Goal: Transaction & Acquisition: Purchase product/service

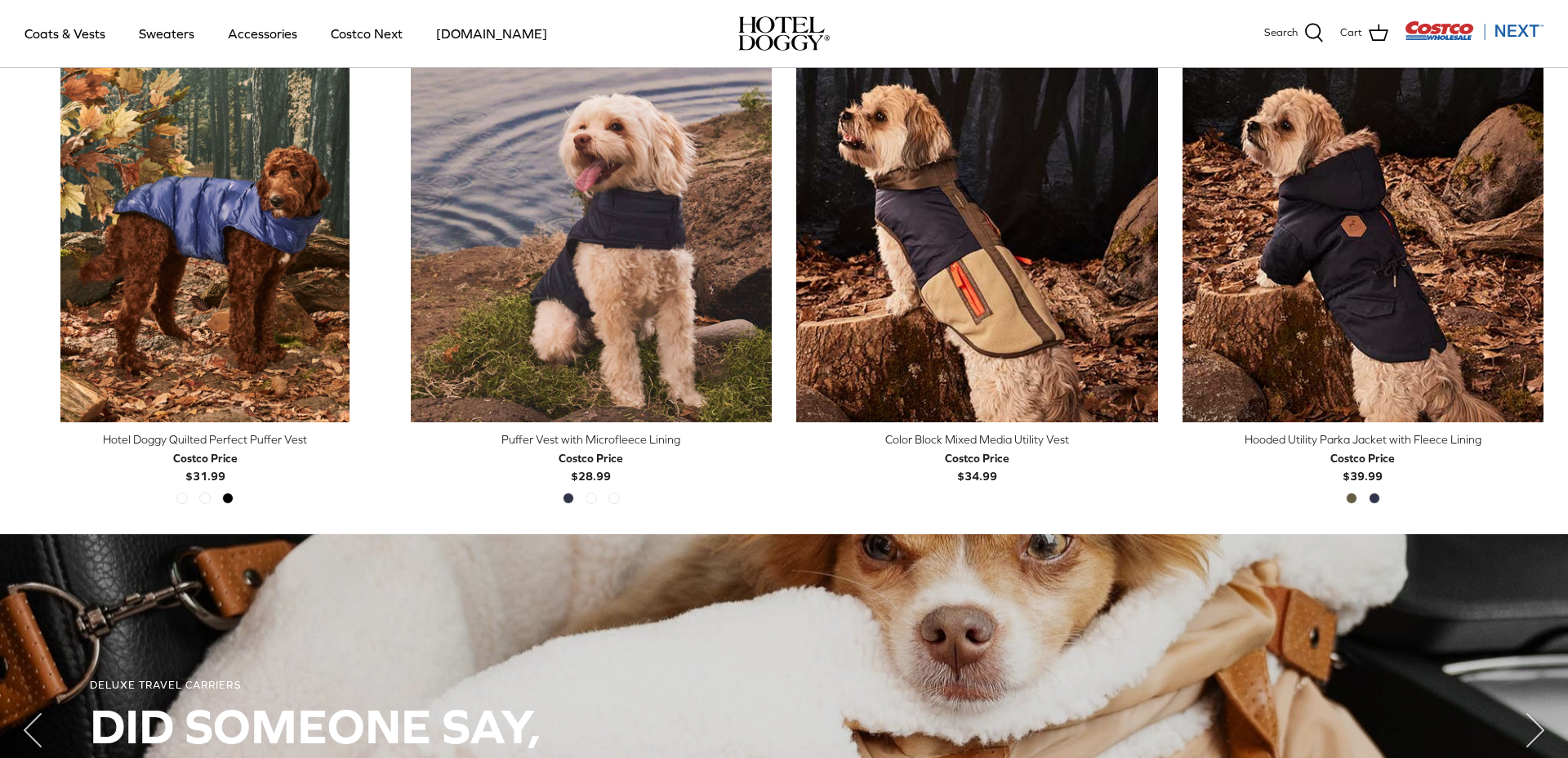
scroll to position [838, 0]
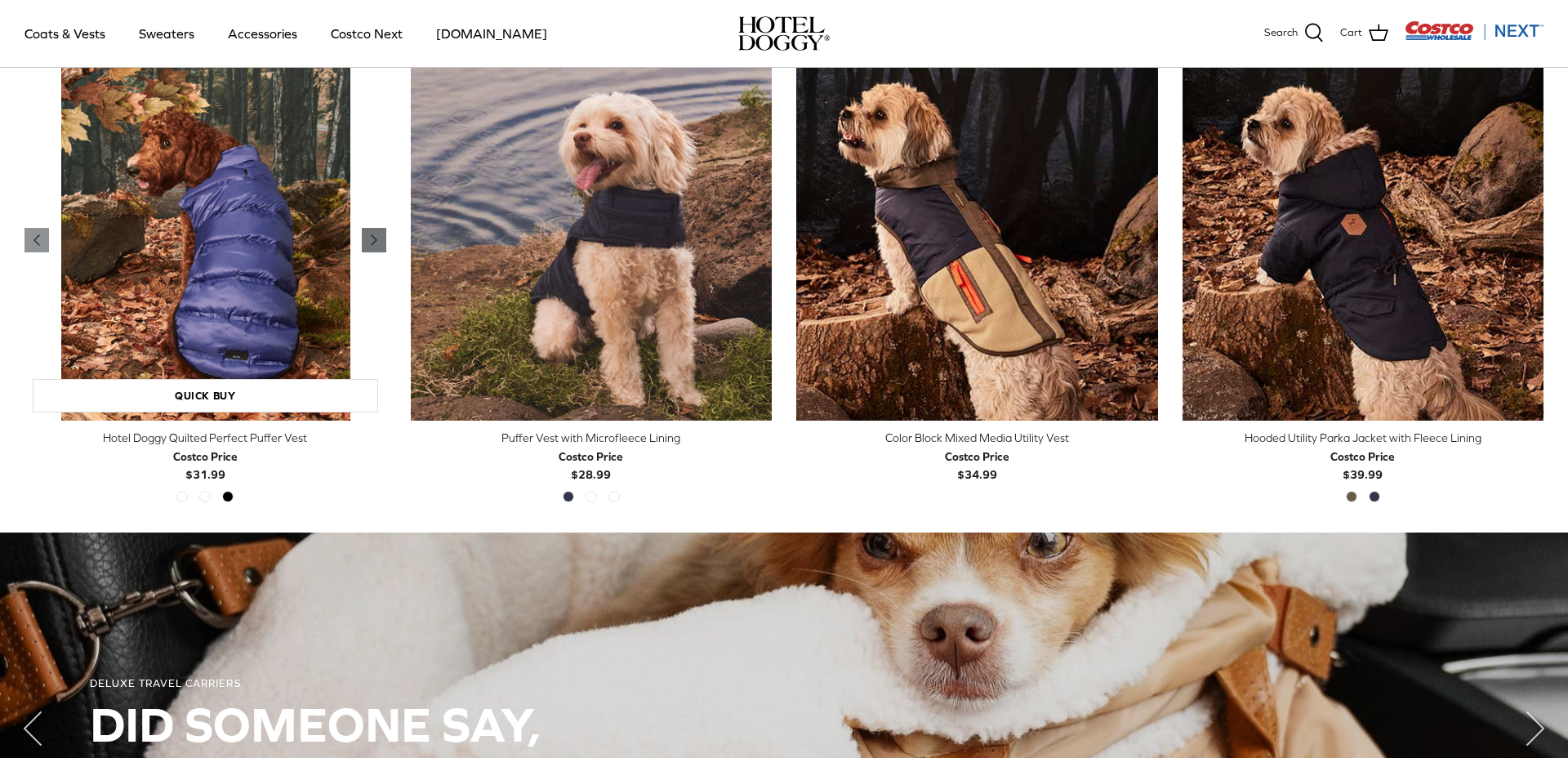
click at [370, 248] on icon "Right" at bounding box center [373, 240] width 19 height 19
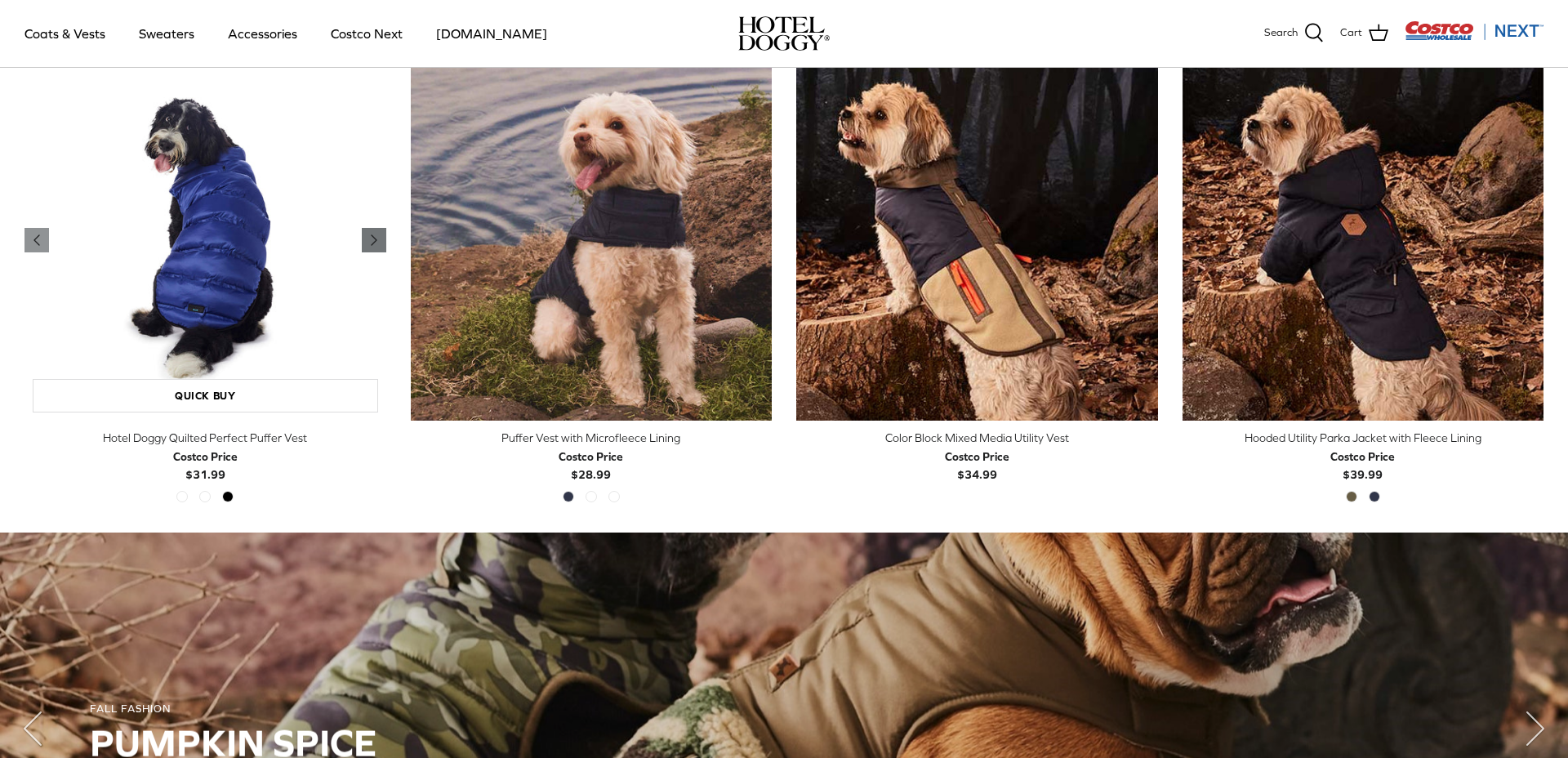
click at [370, 248] on icon "Right" at bounding box center [373, 240] width 19 height 19
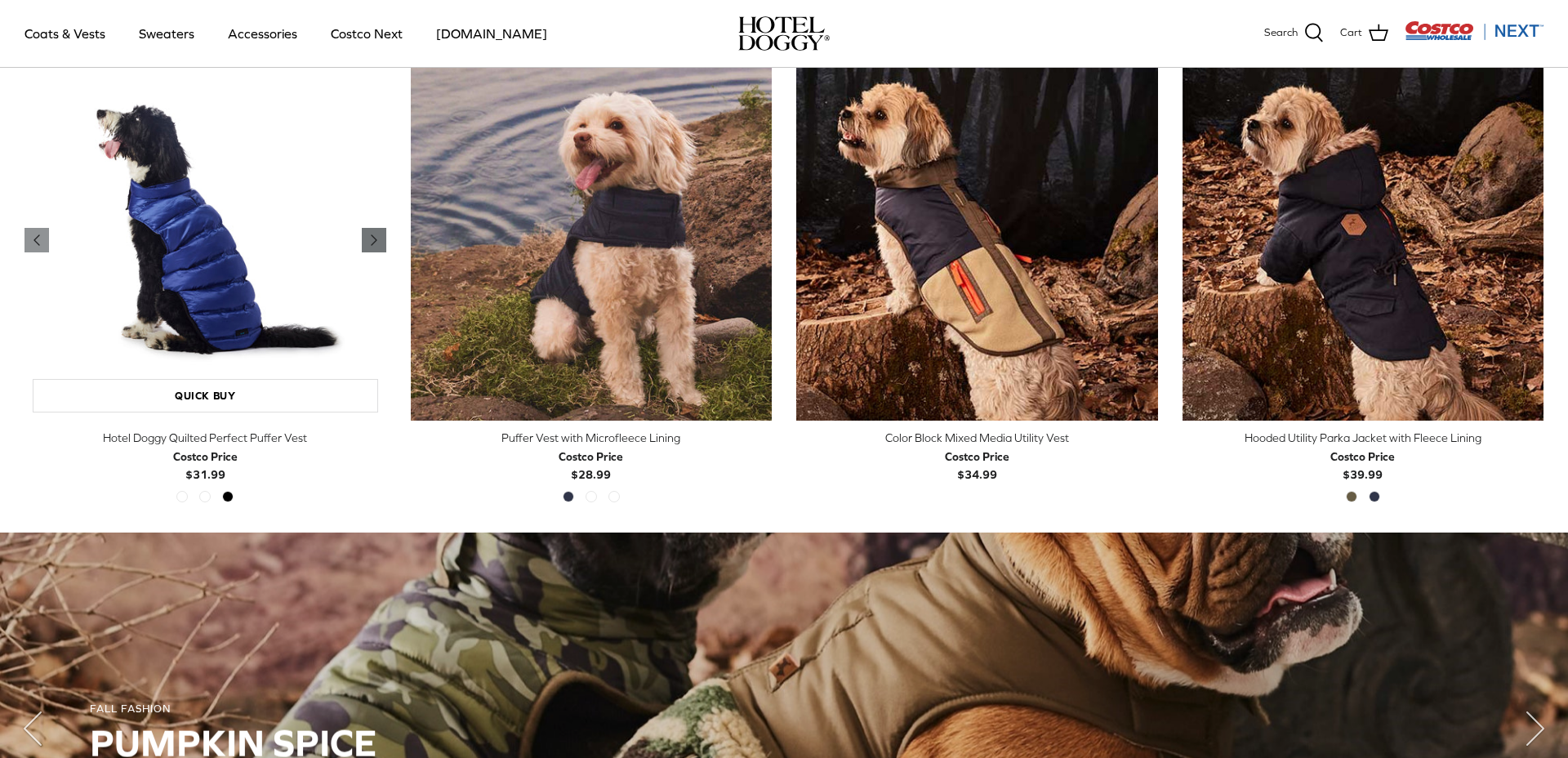
click at [370, 248] on icon "Right" at bounding box center [373, 240] width 19 height 19
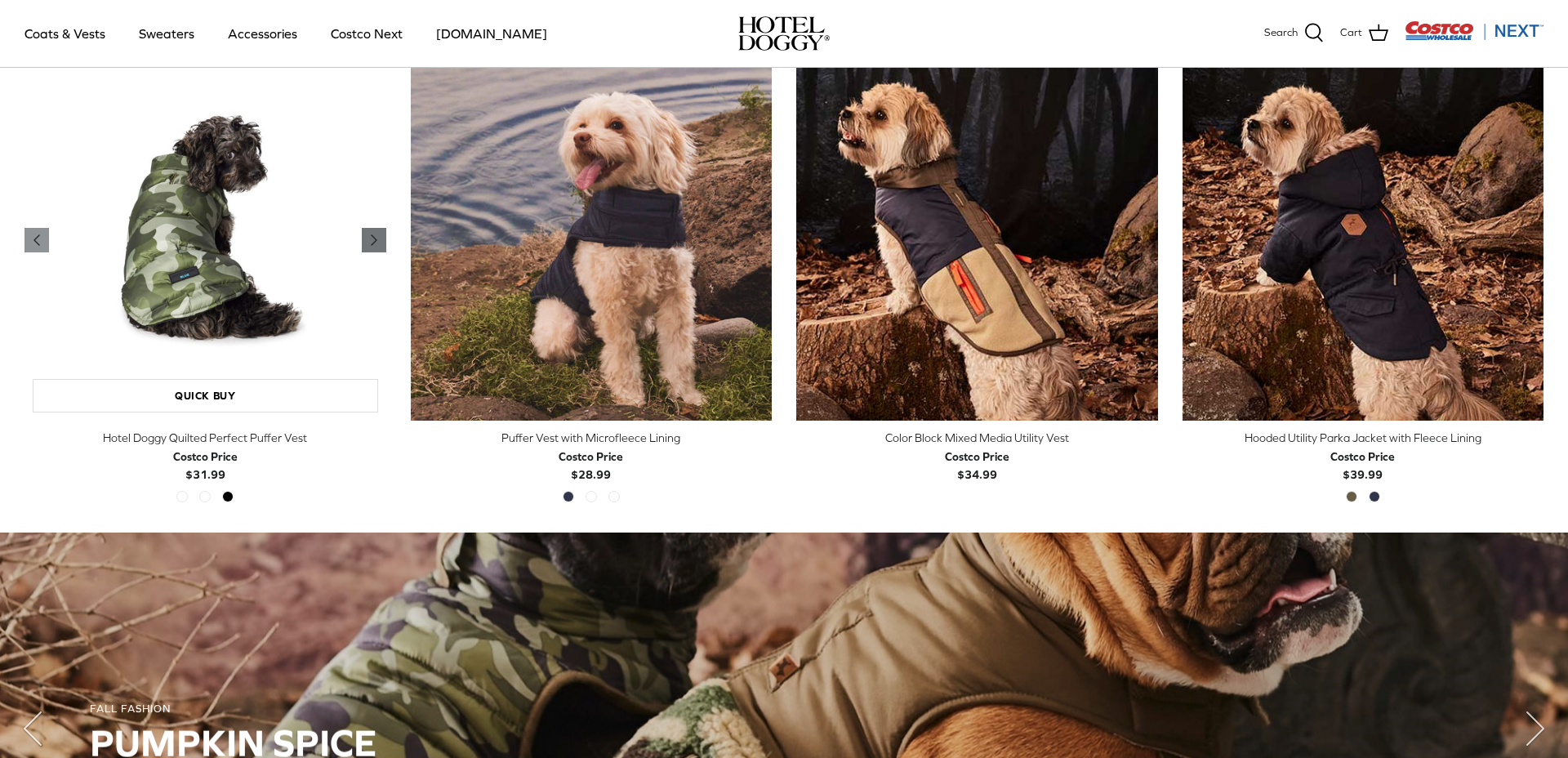
click at [370, 248] on icon "Right" at bounding box center [373, 240] width 19 height 19
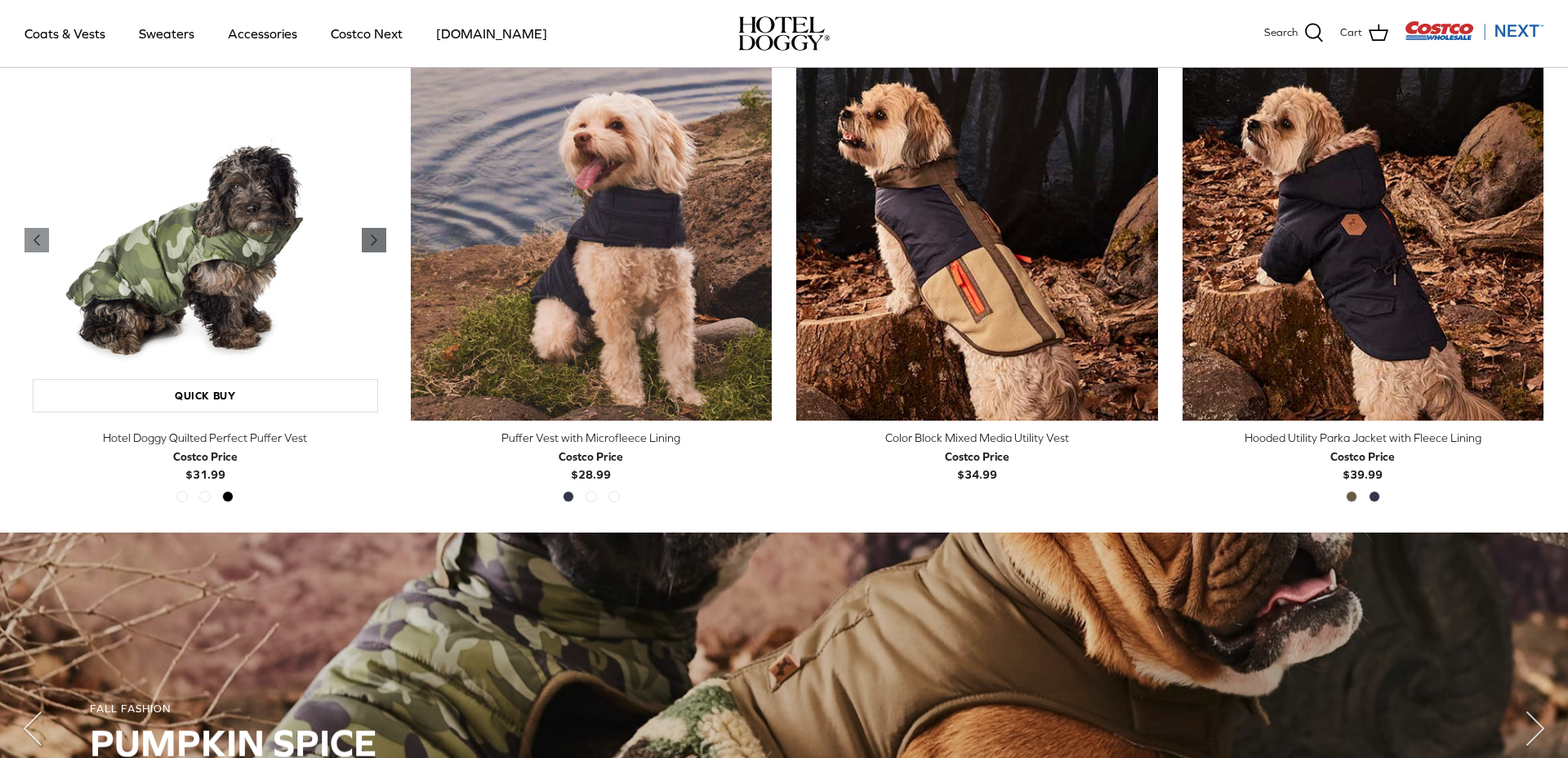
click at [370, 248] on icon "Right" at bounding box center [373, 240] width 19 height 19
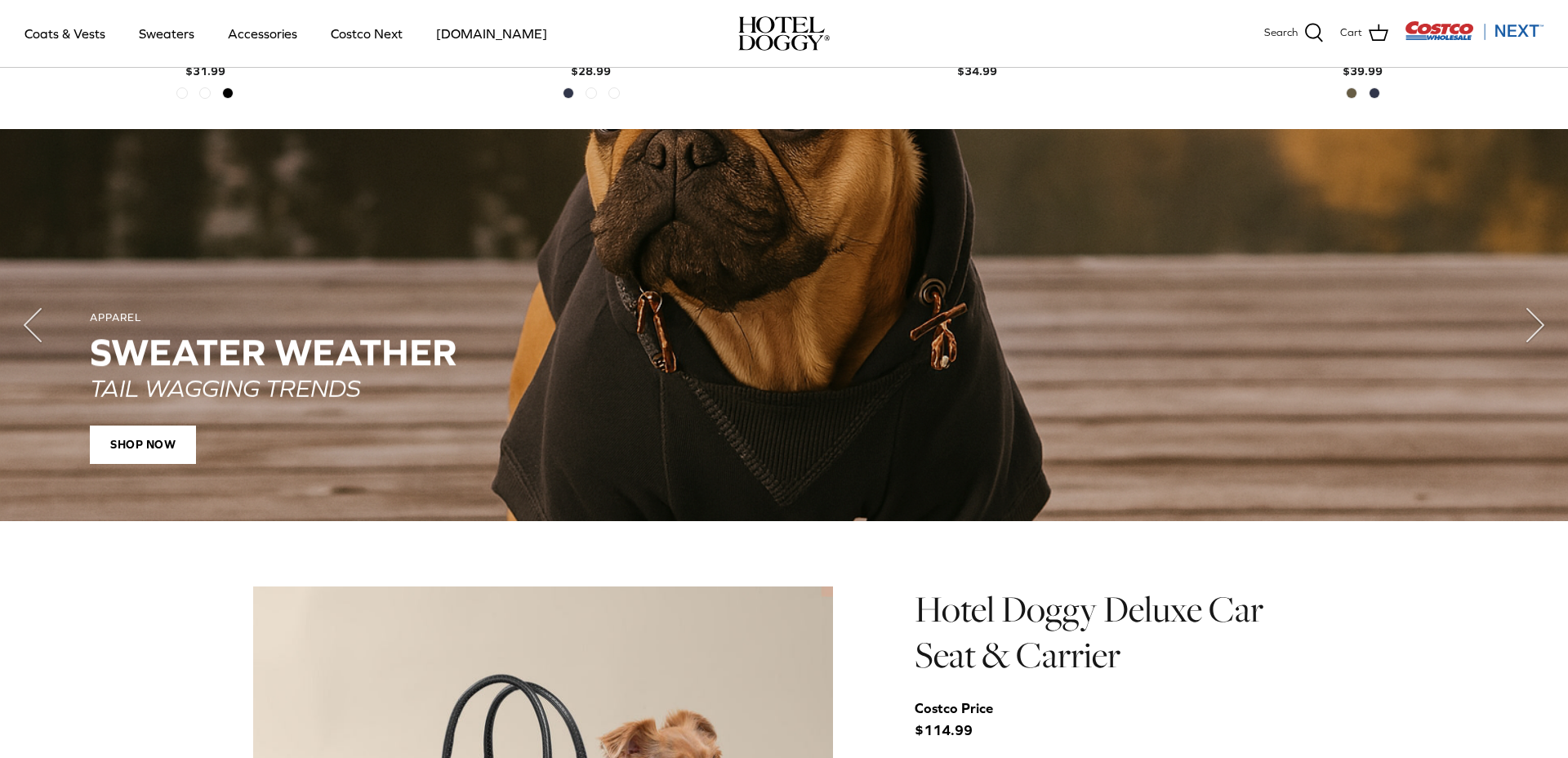
scroll to position [1265, 0]
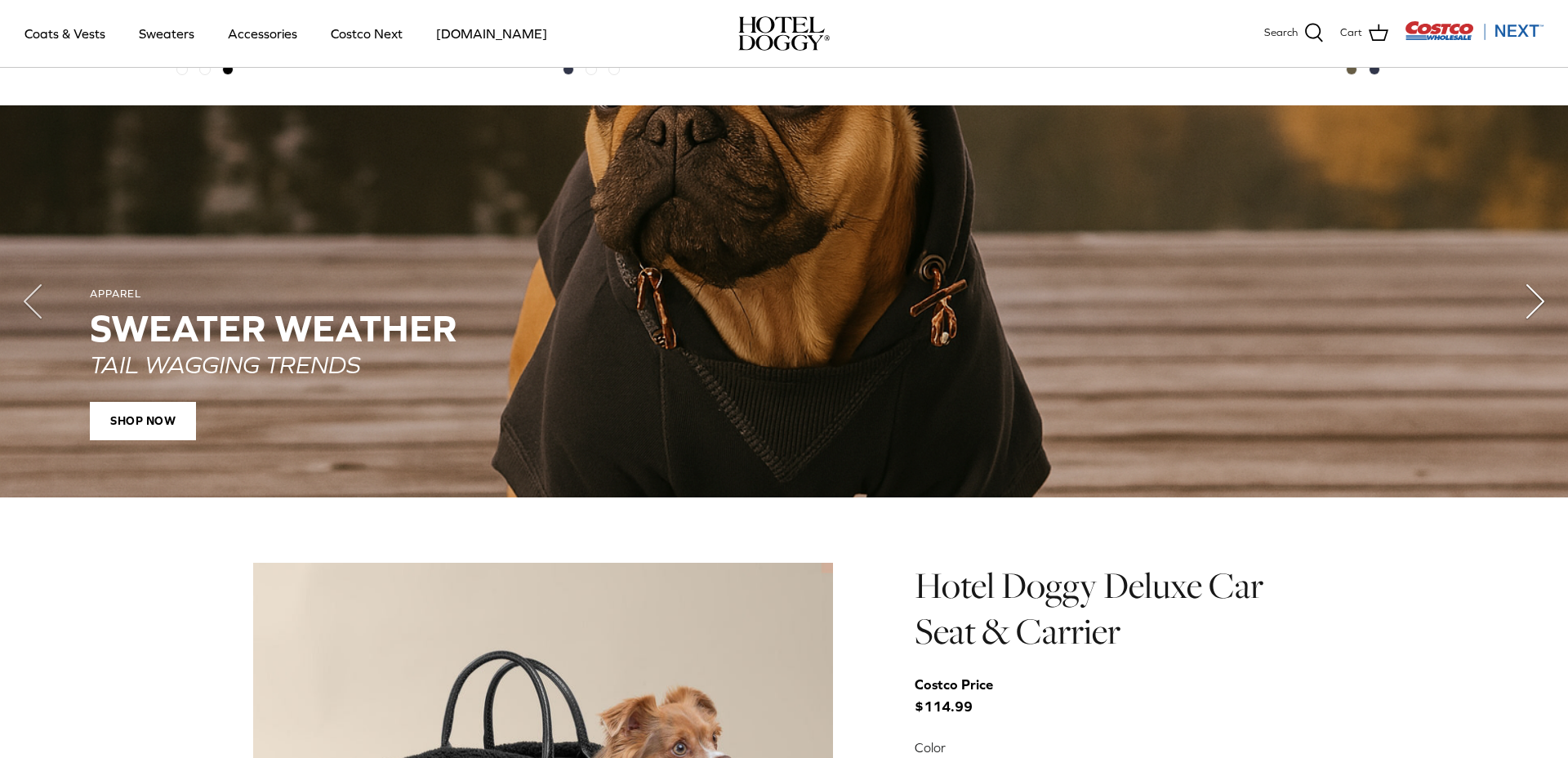
click at [1530, 298] on polyline "Next" at bounding box center [1535, 301] width 17 height 32
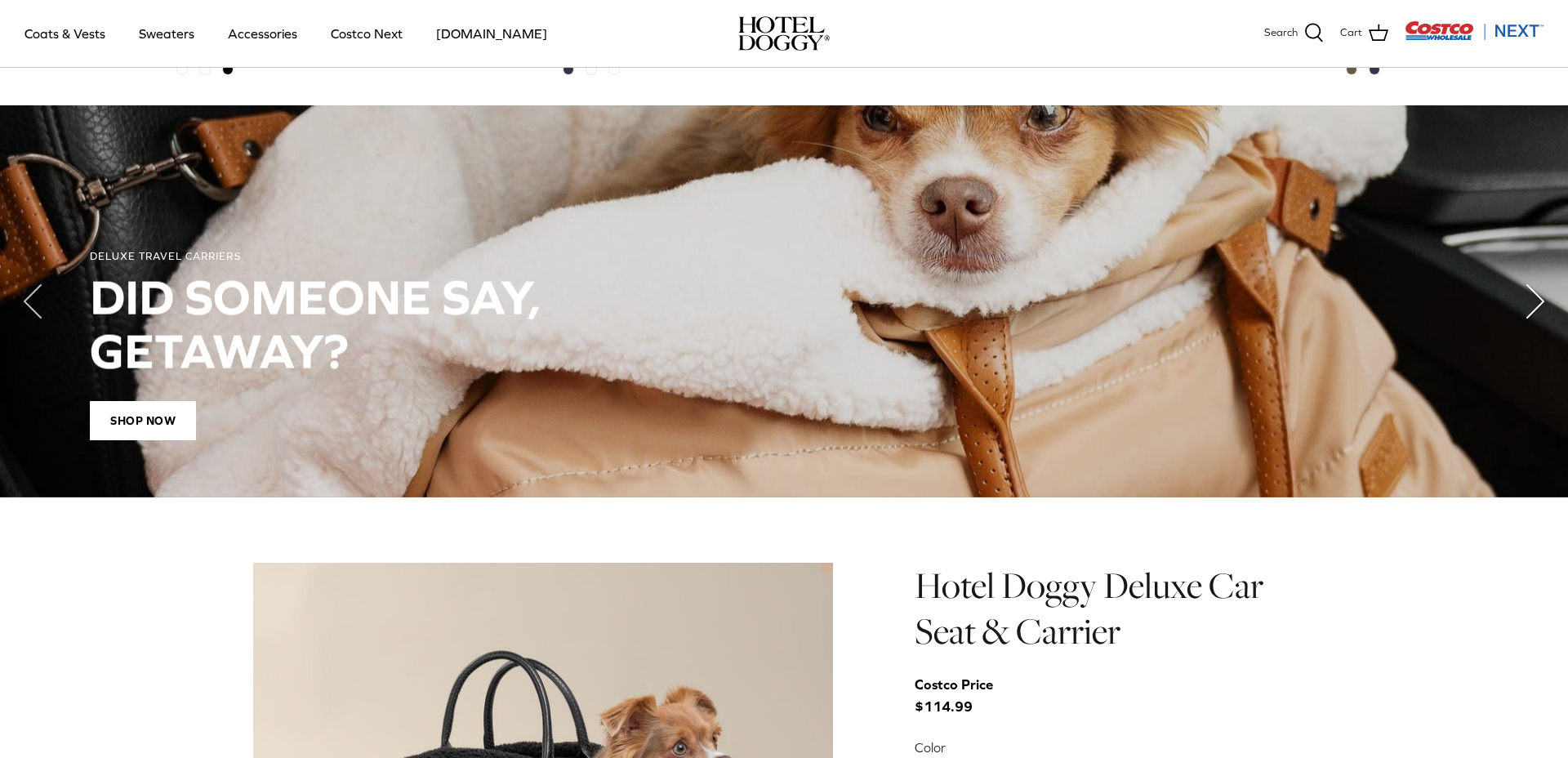
click at [1530, 298] on polyline "Next" at bounding box center [1535, 301] width 17 height 32
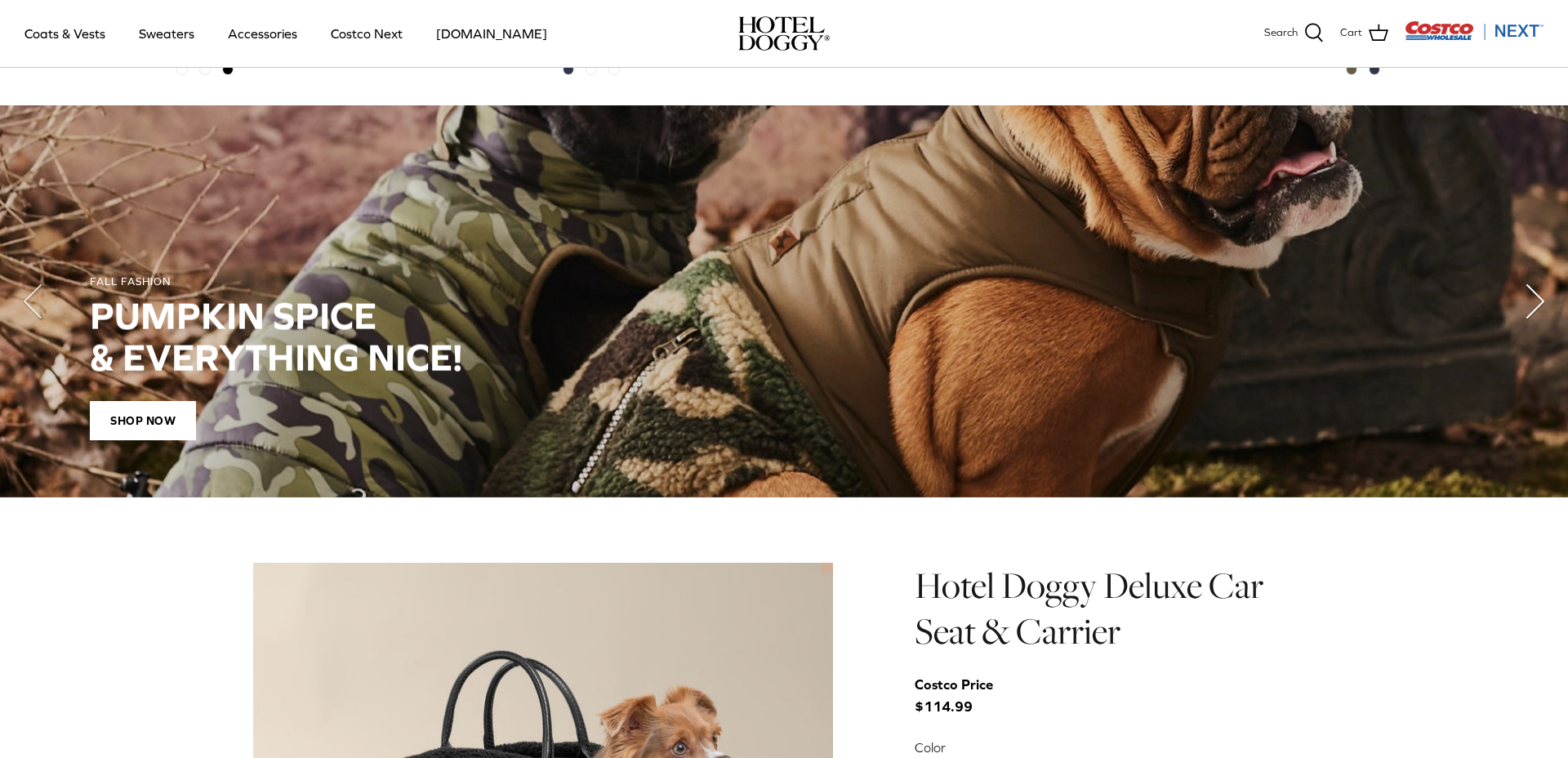
click at [1530, 298] on polyline "Next" at bounding box center [1535, 301] width 17 height 32
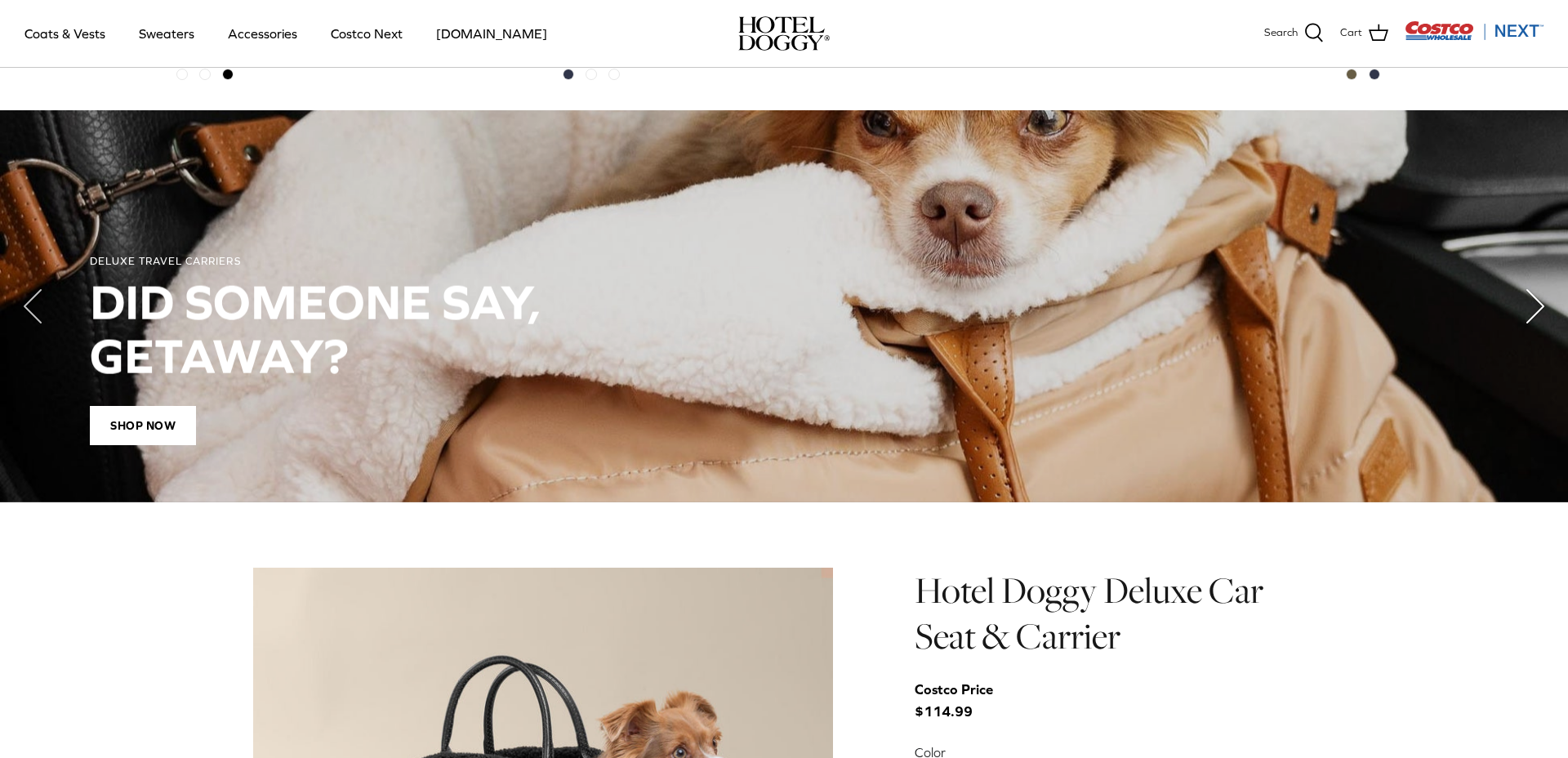
scroll to position [1199, 0]
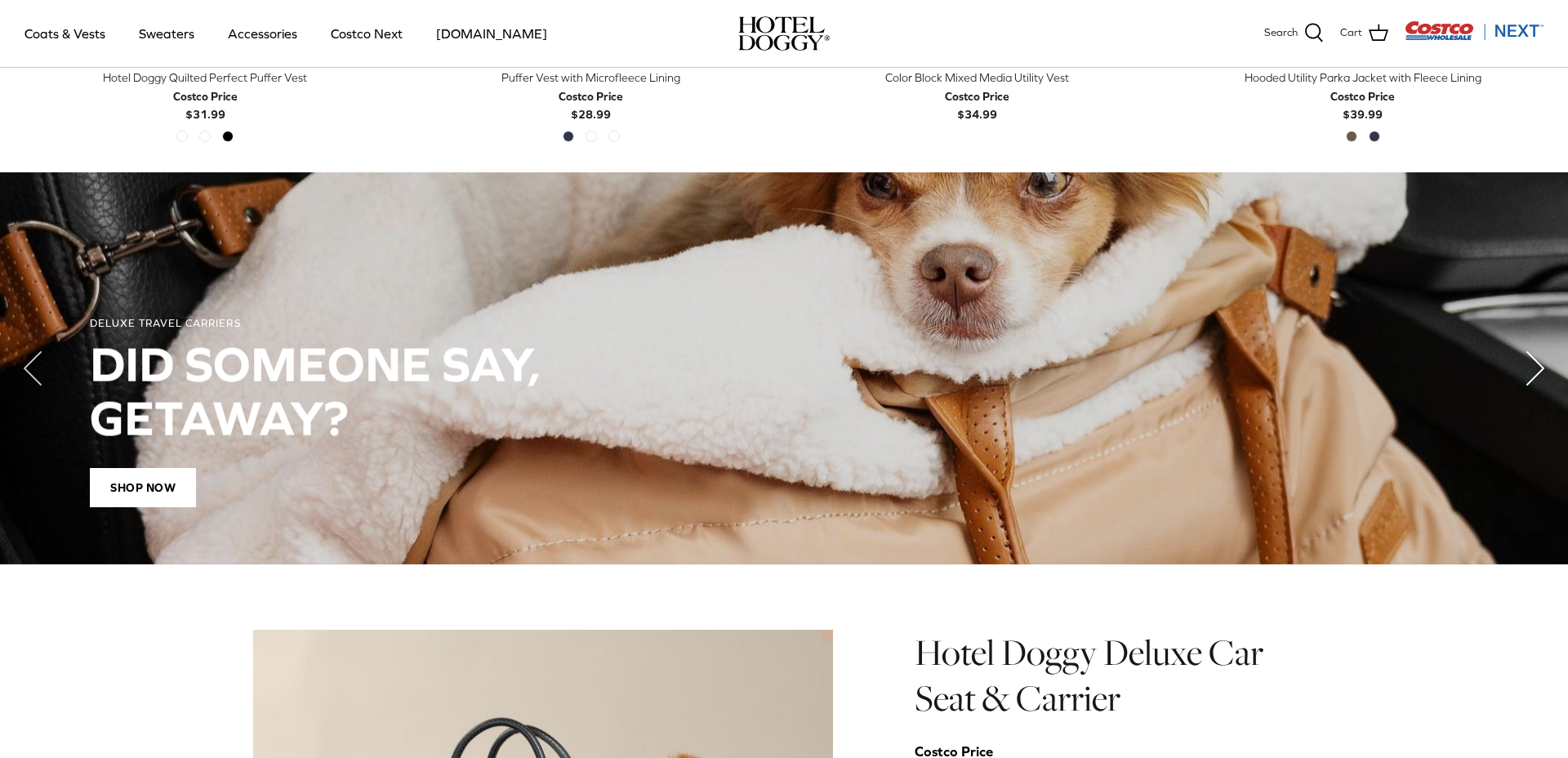
click at [1534, 370] on polyline "Next" at bounding box center [1535, 367] width 17 height 32
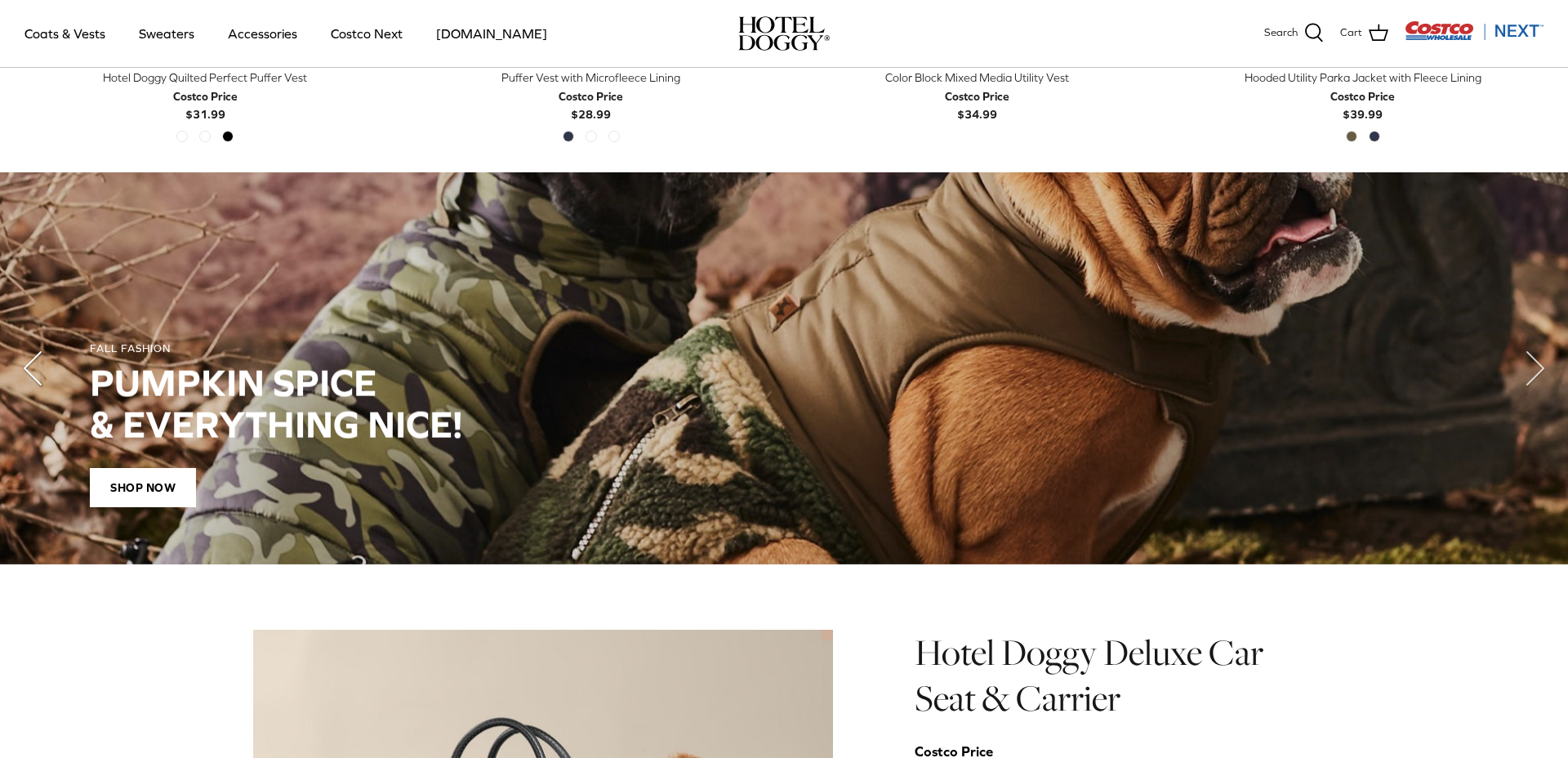
click at [31, 360] on icon "Left" at bounding box center [32, 368] width 66 height 66
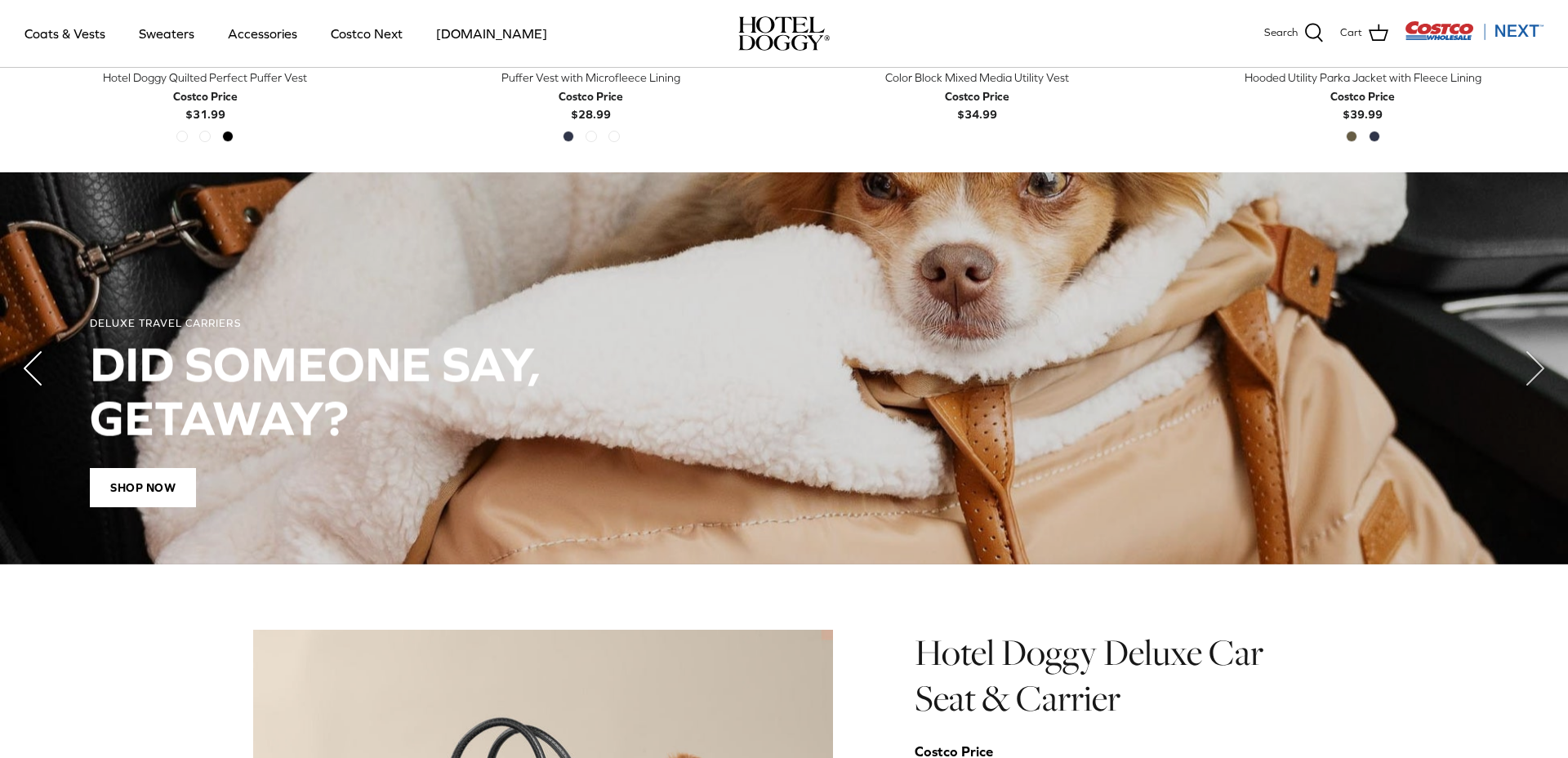
click at [31, 360] on icon "Left" at bounding box center [32, 368] width 66 height 66
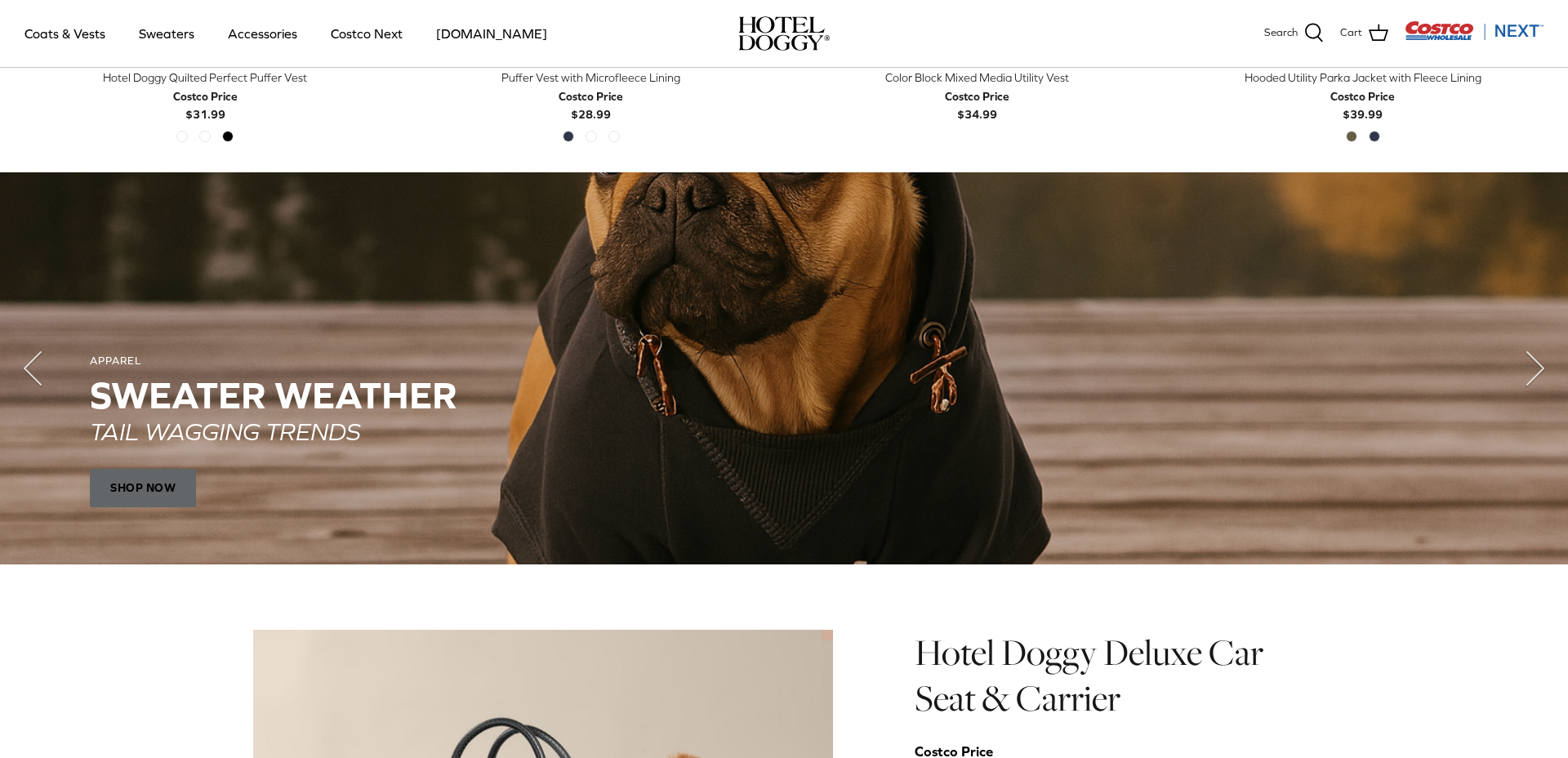
click at [137, 479] on span "SHOP NOW" at bounding box center [143, 487] width 106 height 39
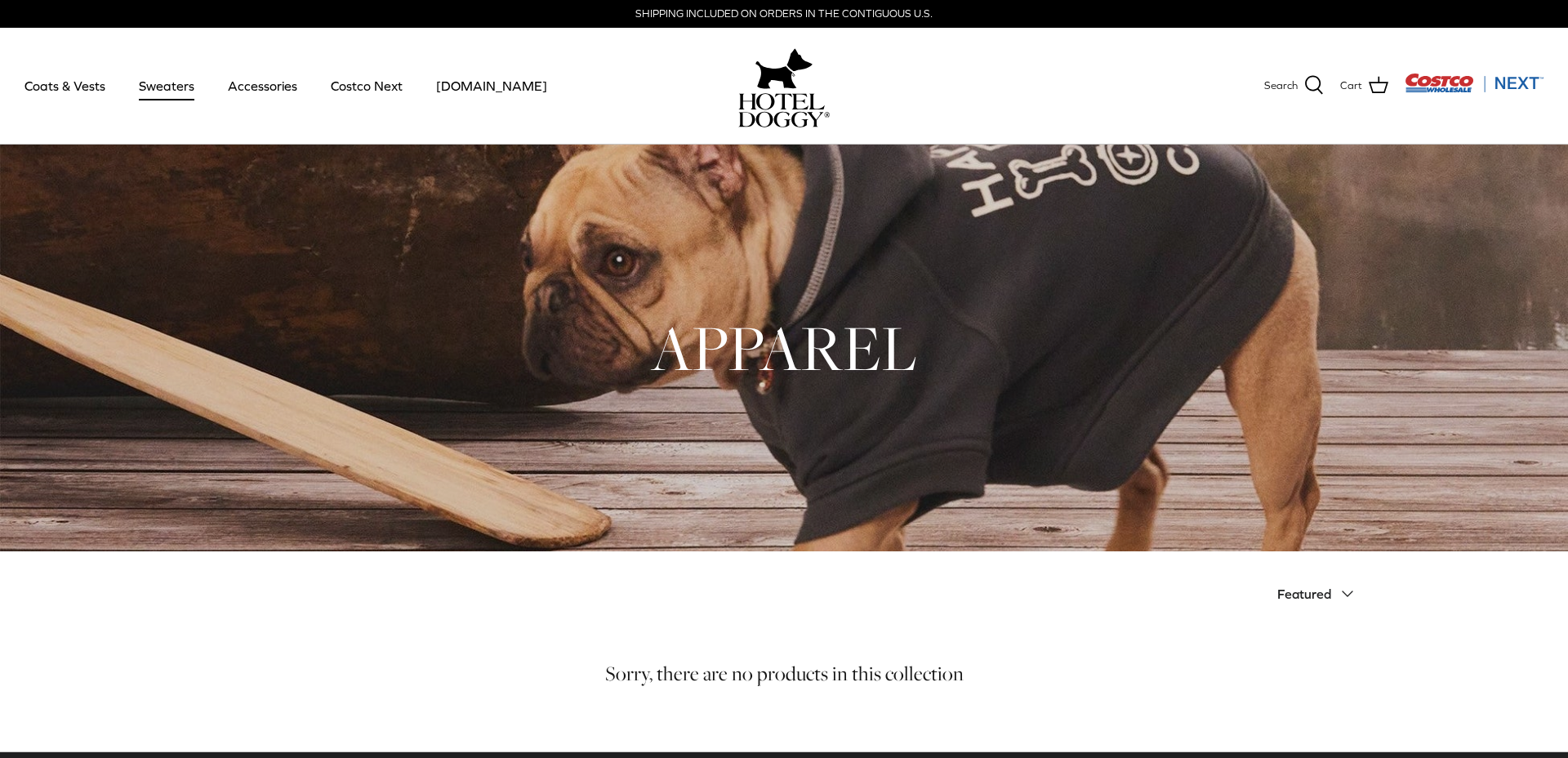
click at [157, 93] on link "Sweaters" at bounding box center [166, 85] width 85 height 55
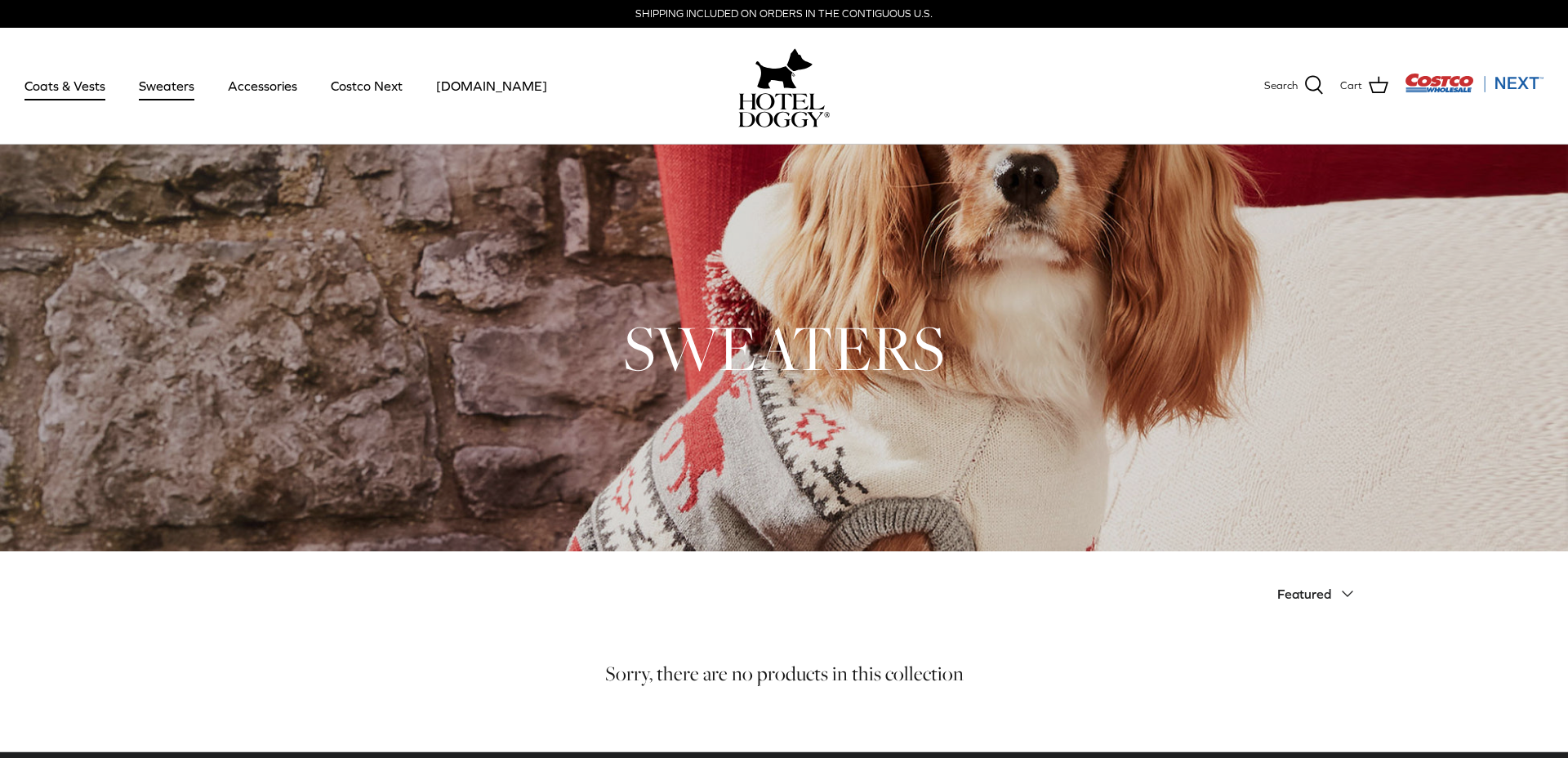
click at [48, 87] on link "Coats & Vests" at bounding box center [65, 85] width 110 height 55
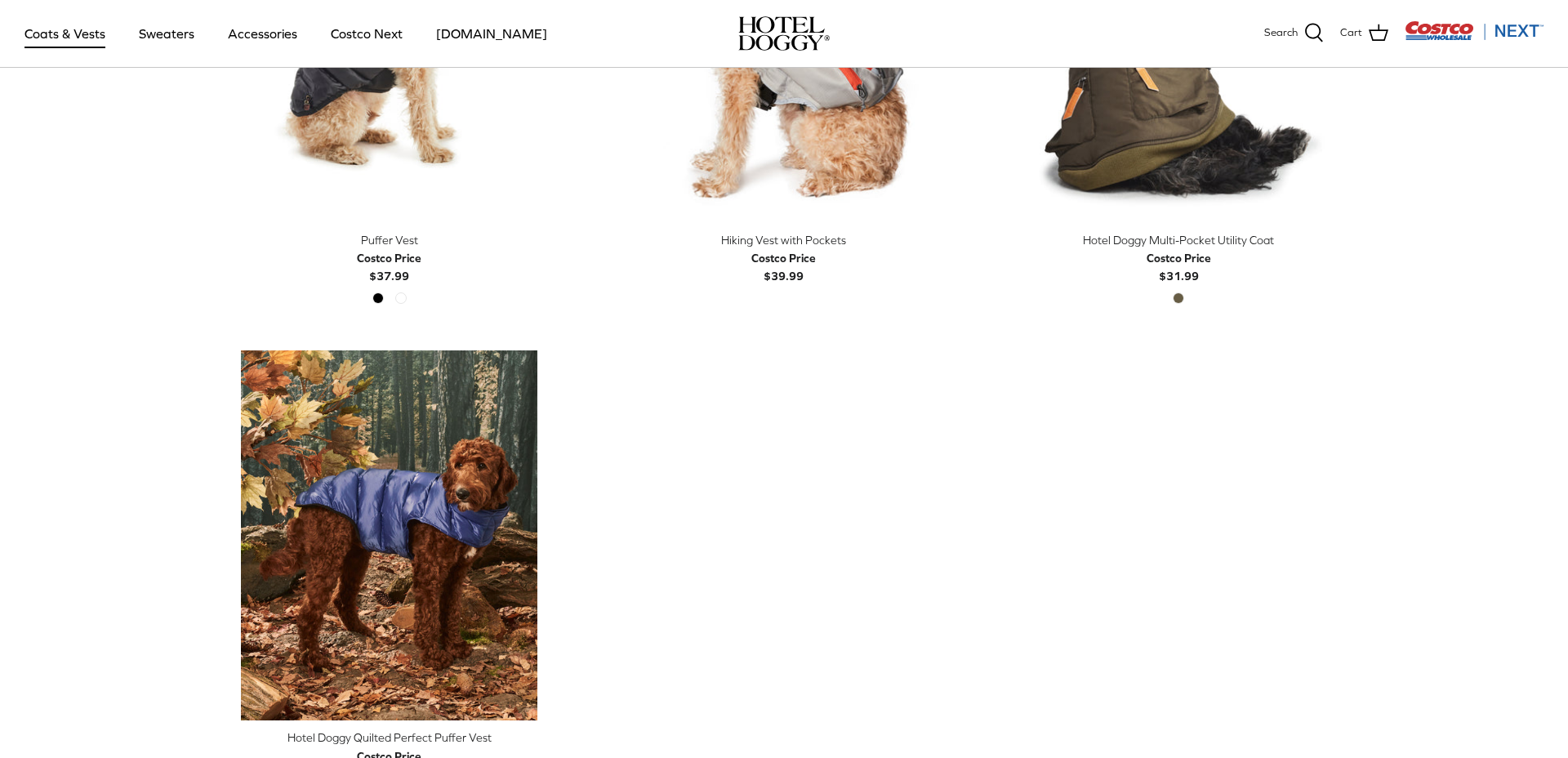
scroll to position [2658, 0]
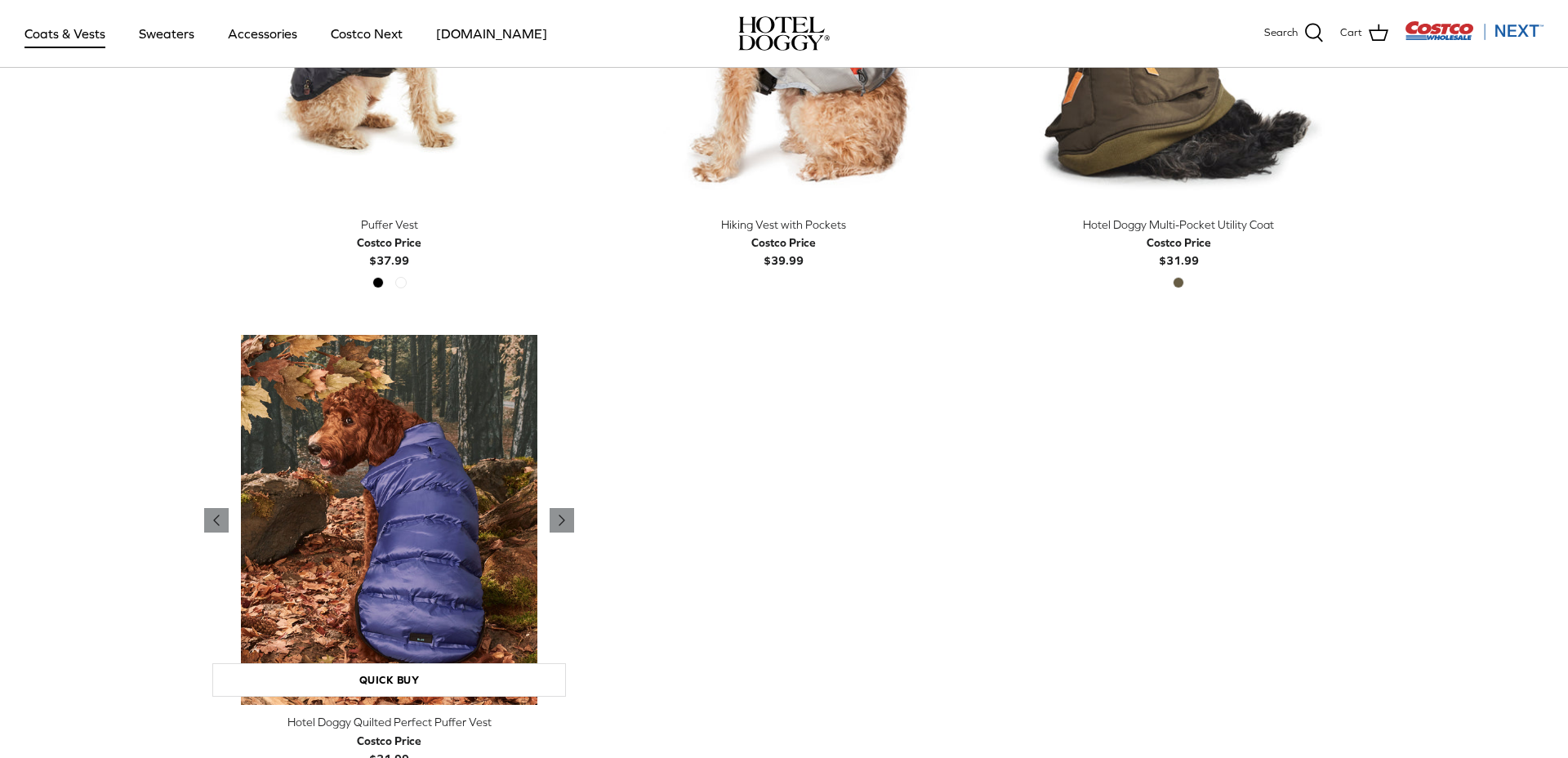
click at [346, 527] on img "Hotel Doggy Quilted Perfect Puffer Vest" at bounding box center [388, 519] width 370 height 370
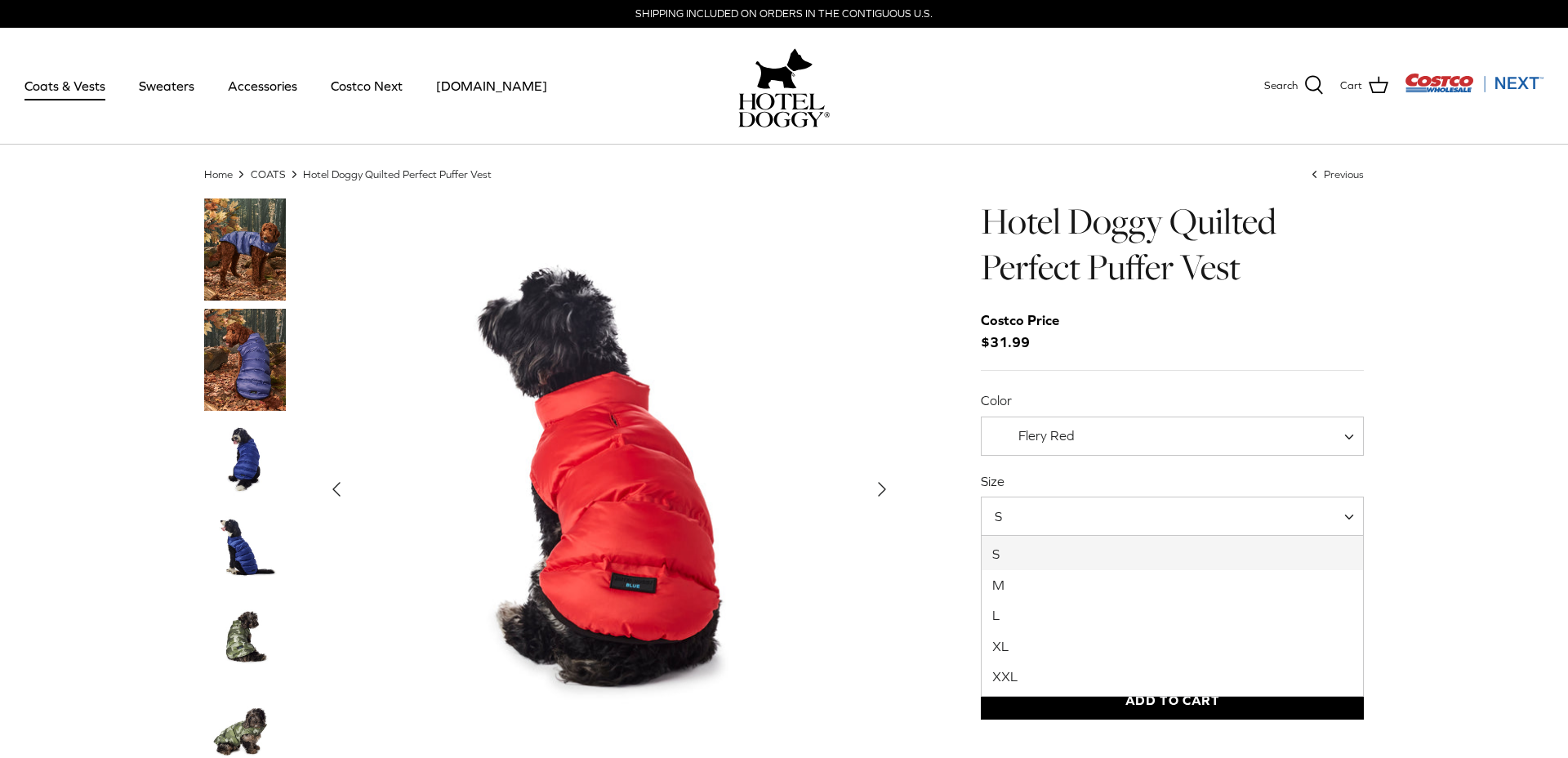
click at [1131, 516] on span "S" at bounding box center [1173, 516] width 383 height 39
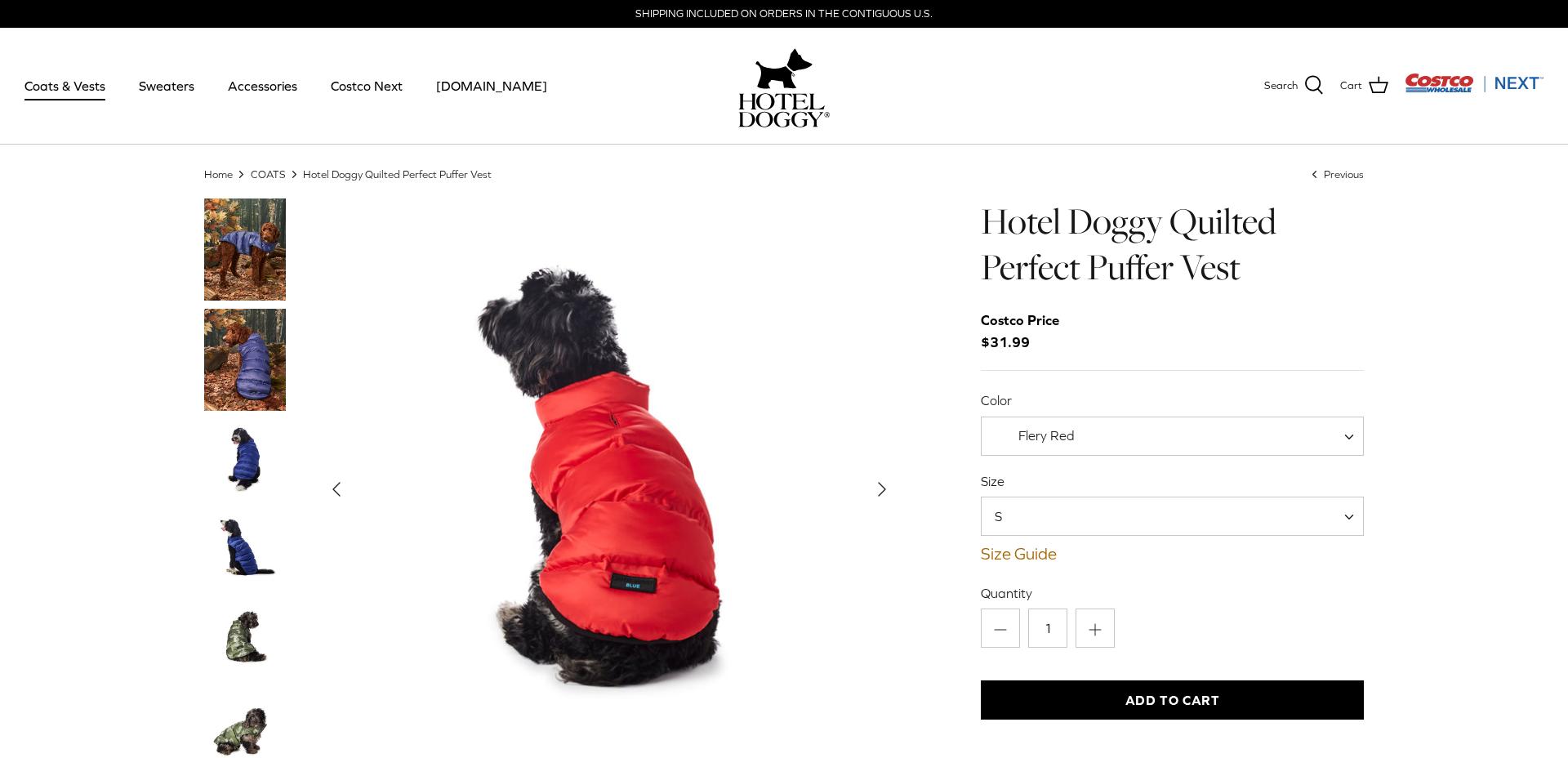
click at [1028, 554] on link "Size Guide" at bounding box center [1173, 553] width 383 height 19
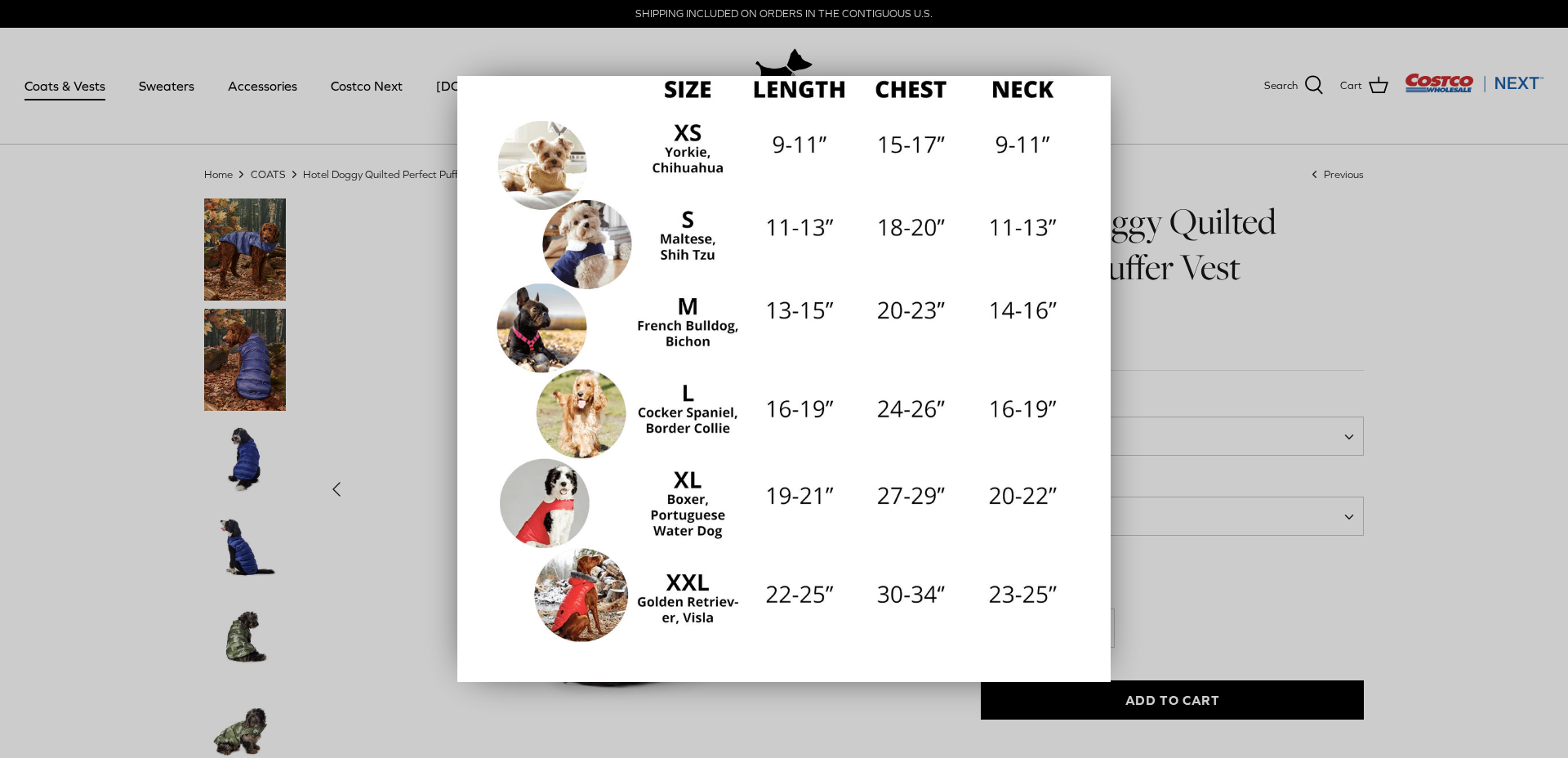
scroll to position [228, 0]
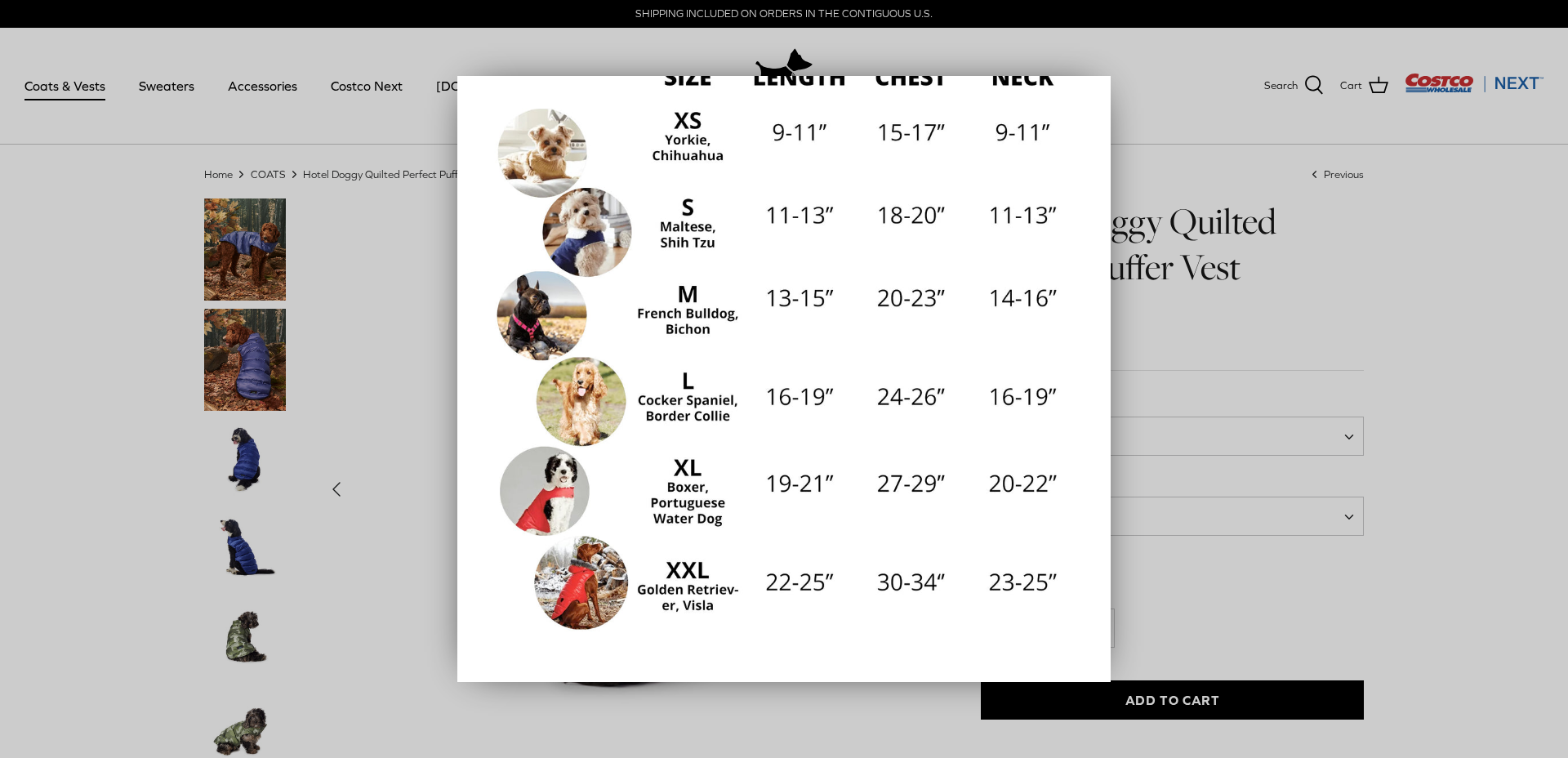
click at [1439, 515] on div at bounding box center [784, 379] width 1568 height 758
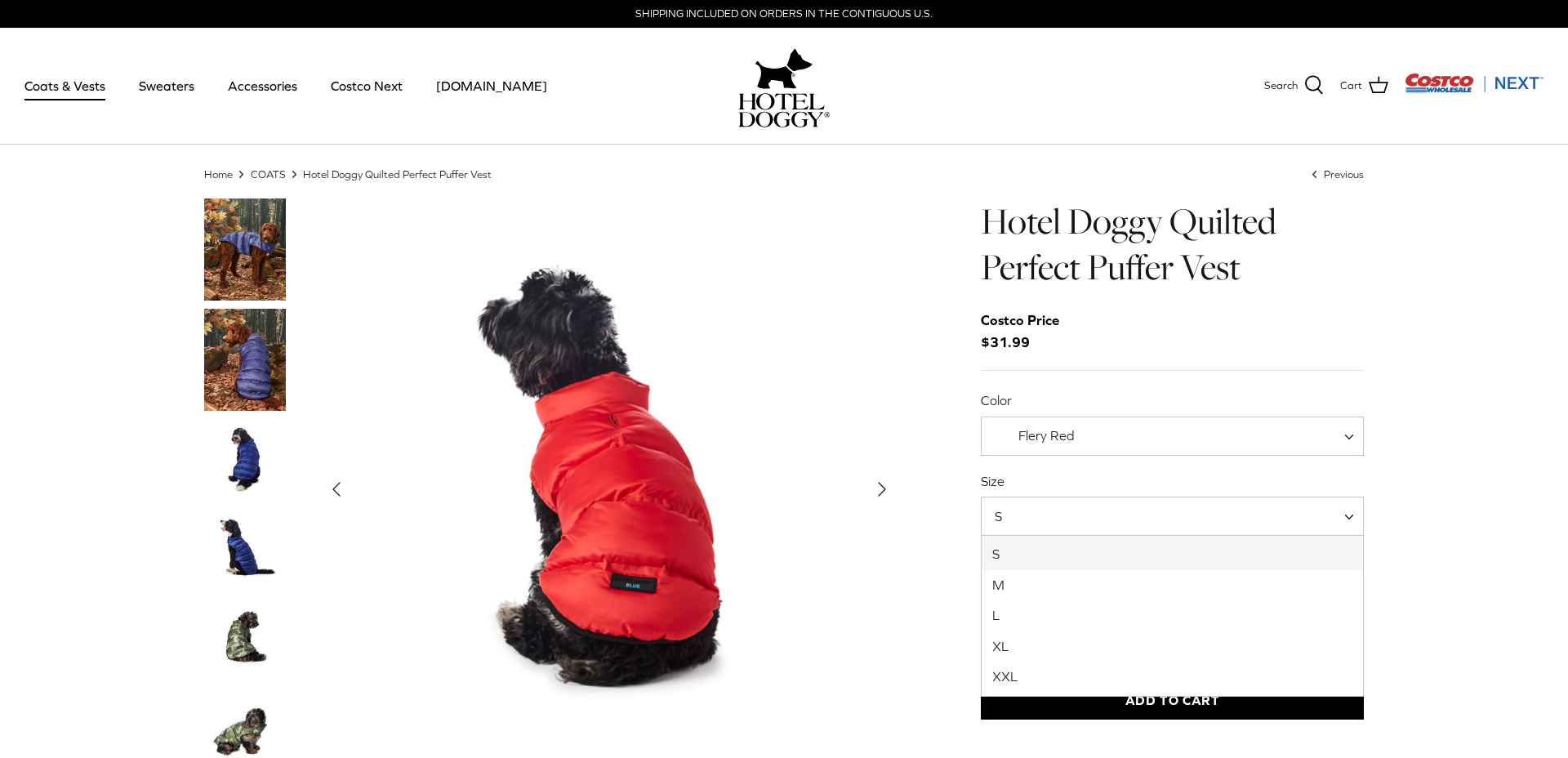
click at [1292, 530] on span "S" at bounding box center [1173, 516] width 383 height 39
select select "XXL"
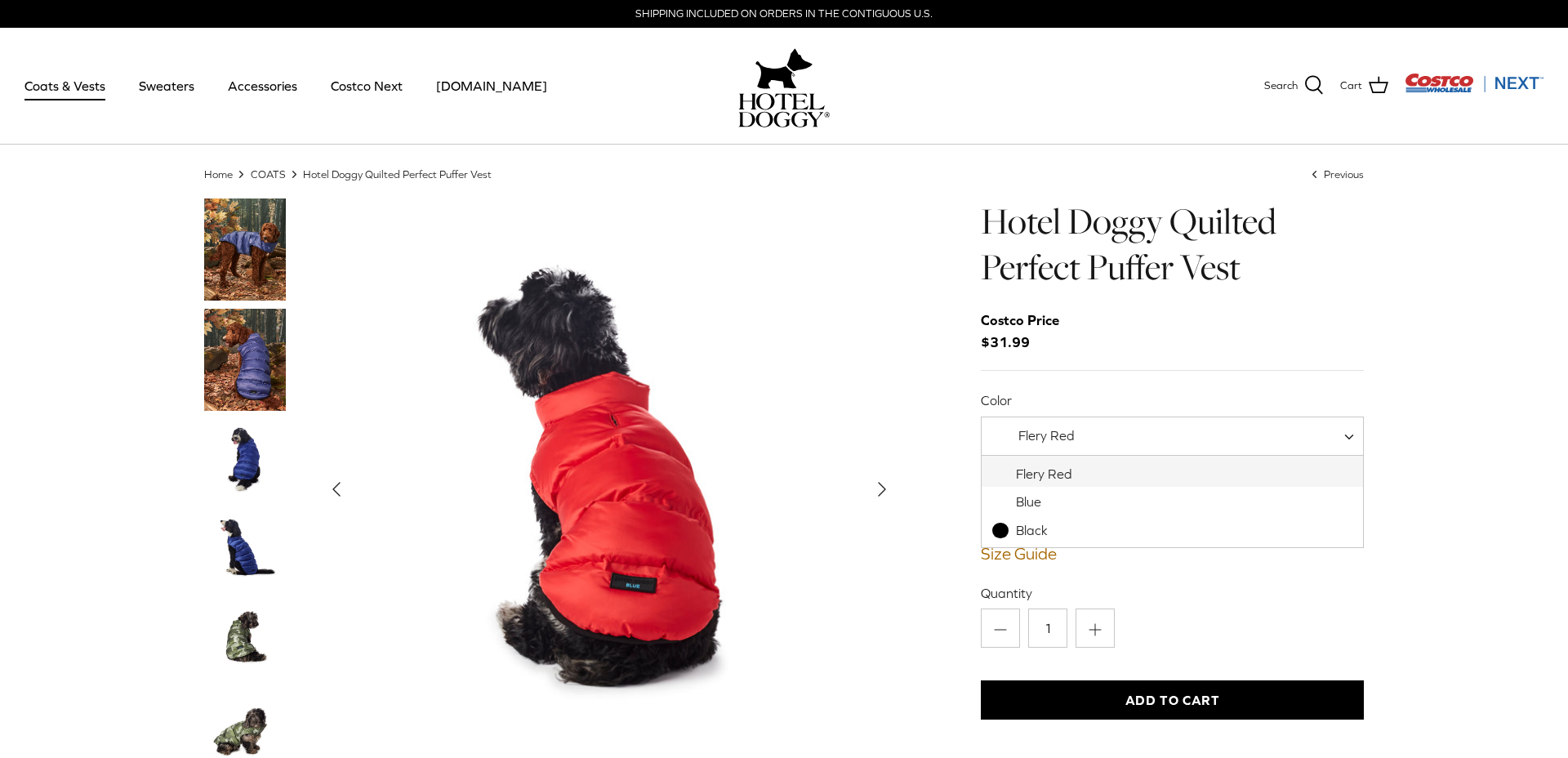
click at [1093, 444] on span "Flery Red" at bounding box center [1173, 435] width 383 height 39
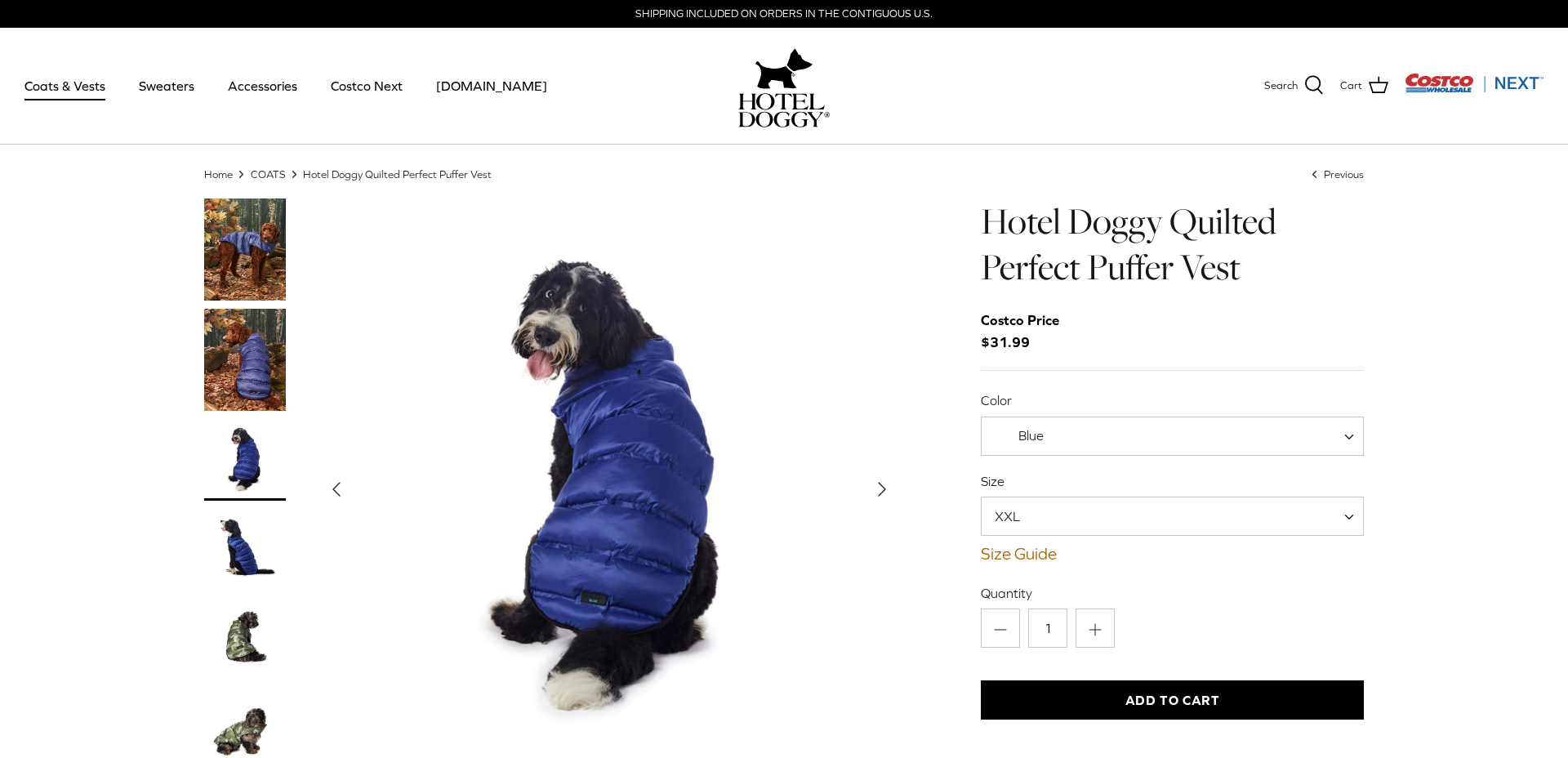
click at [1108, 441] on span "Blue" at bounding box center [1173, 435] width 383 height 39
select select "Black"
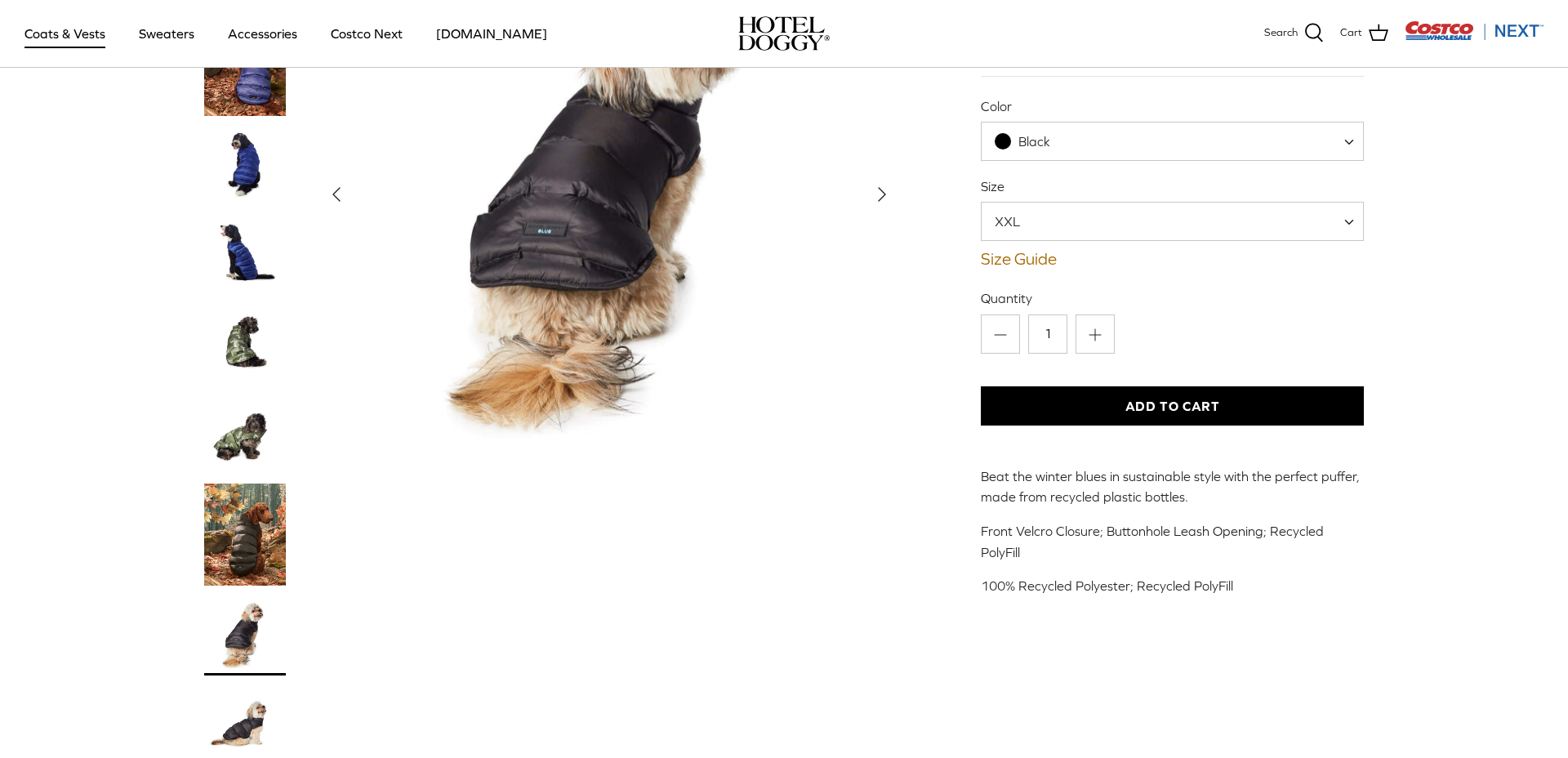
scroll to position [187, 0]
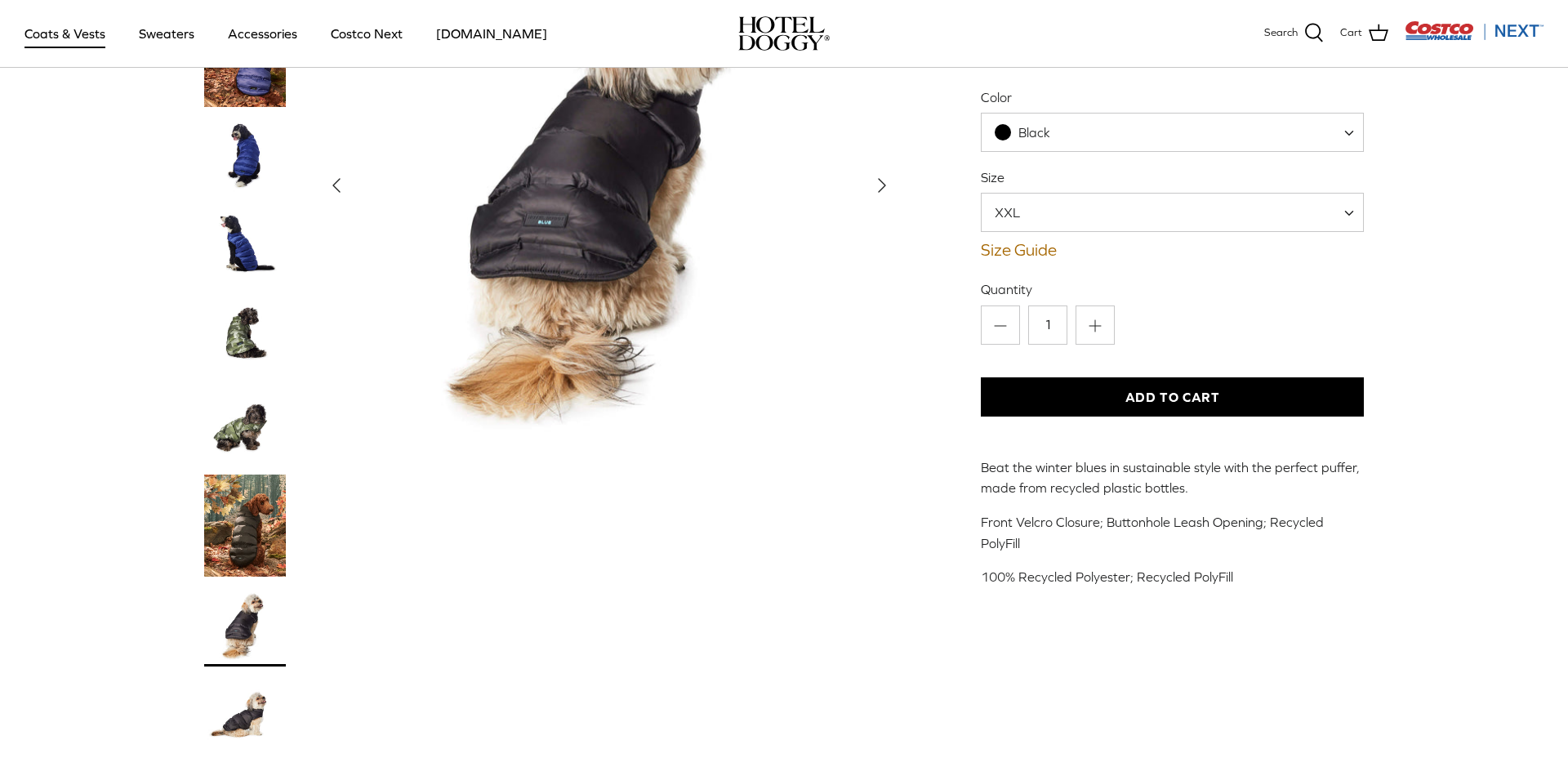
click at [1190, 401] on button "Add to Cart" at bounding box center [1173, 396] width 383 height 39
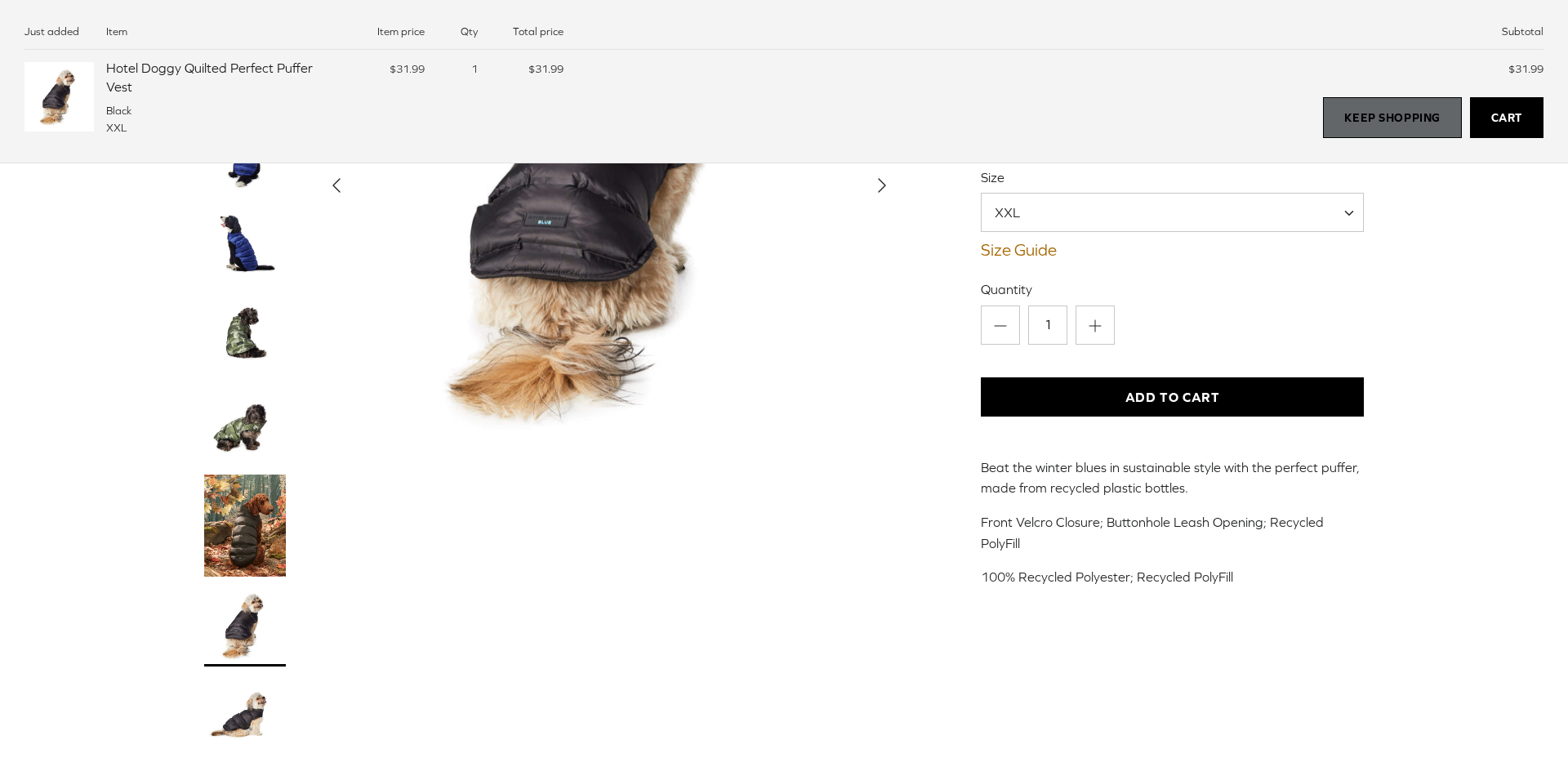
click at [1368, 115] on link "Keep Shopping" at bounding box center [1392, 117] width 138 height 41
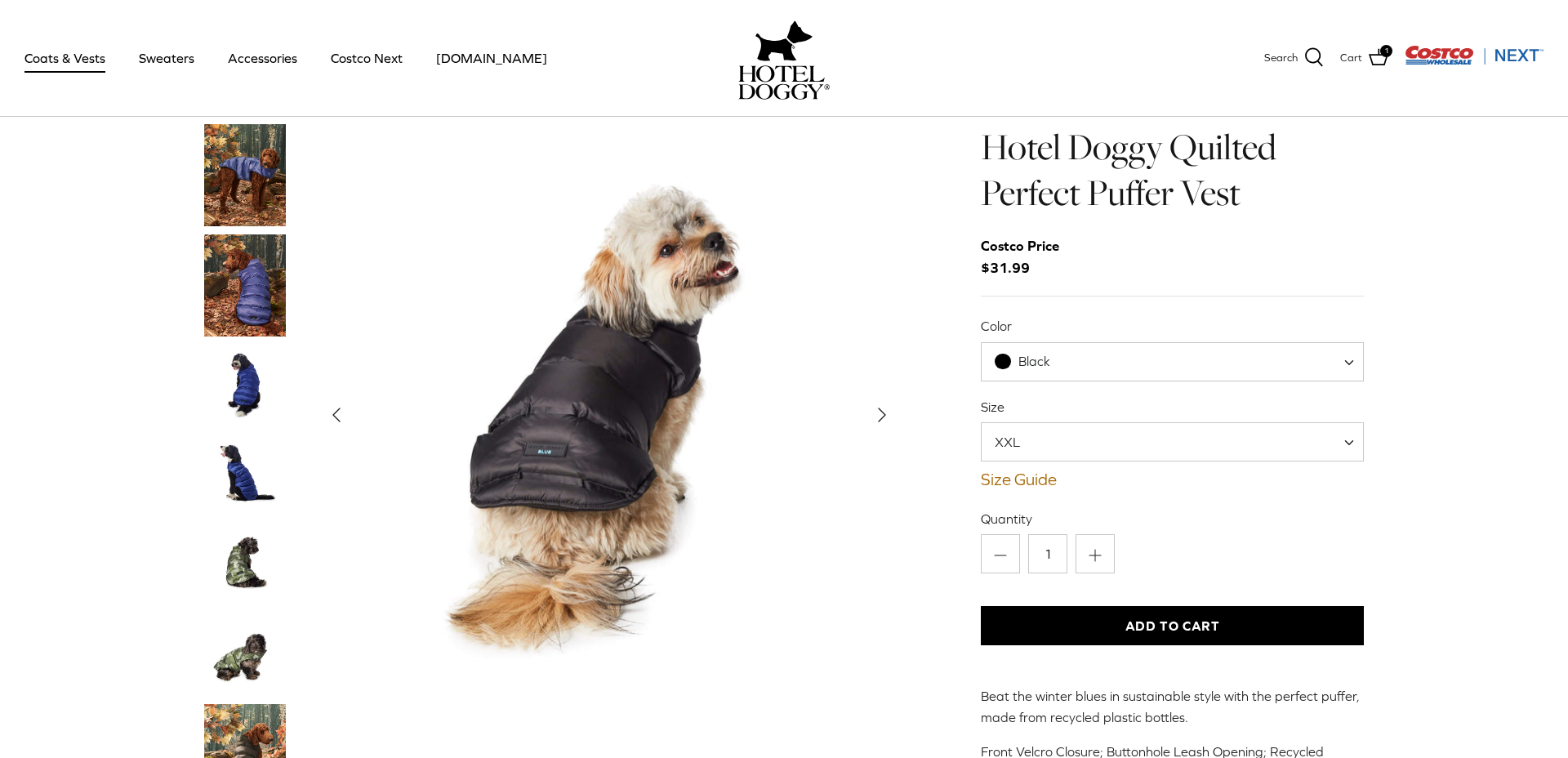
scroll to position [0, 0]
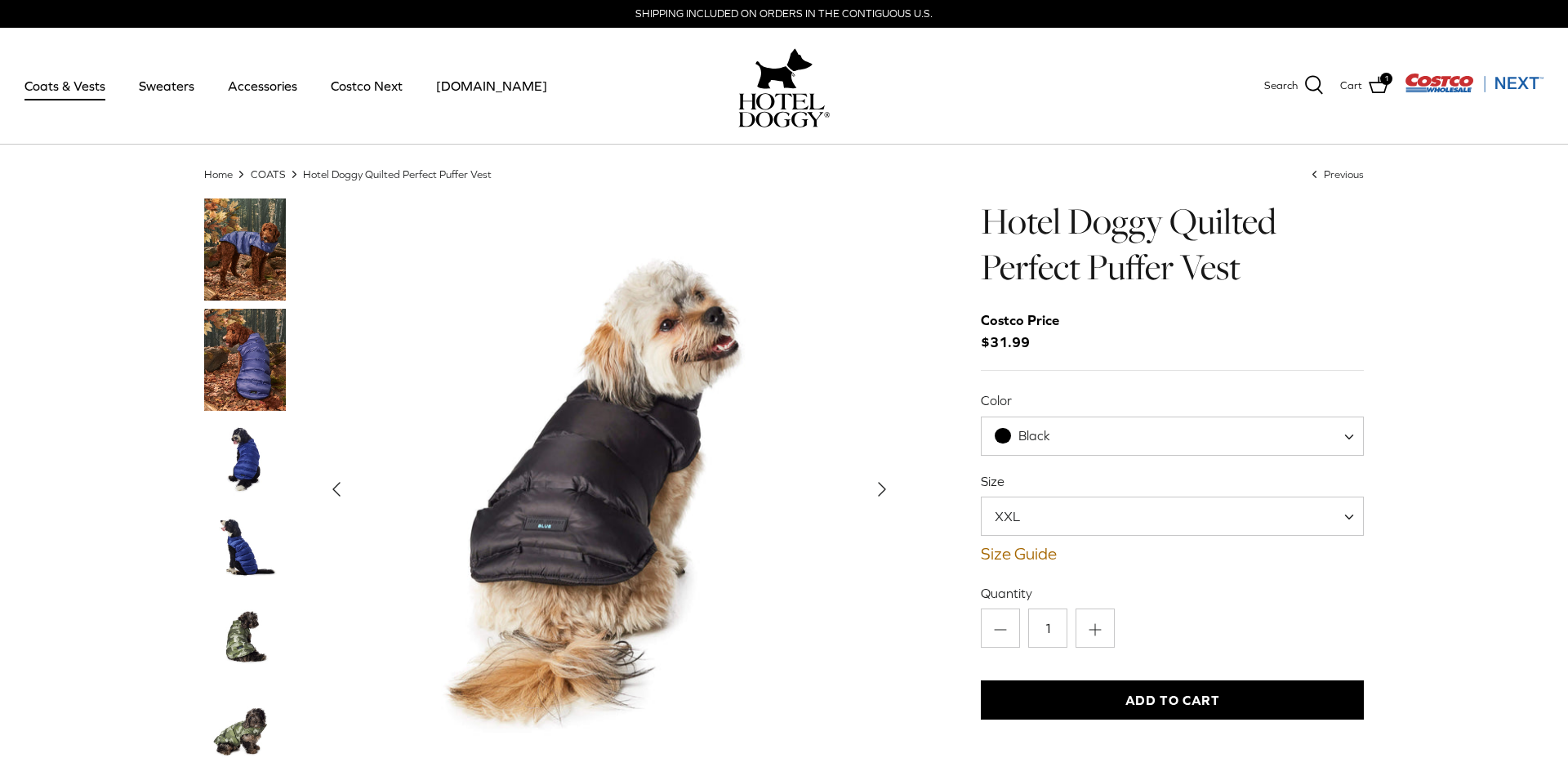
click at [72, 92] on link "Coats & Vests" at bounding box center [65, 85] width 110 height 55
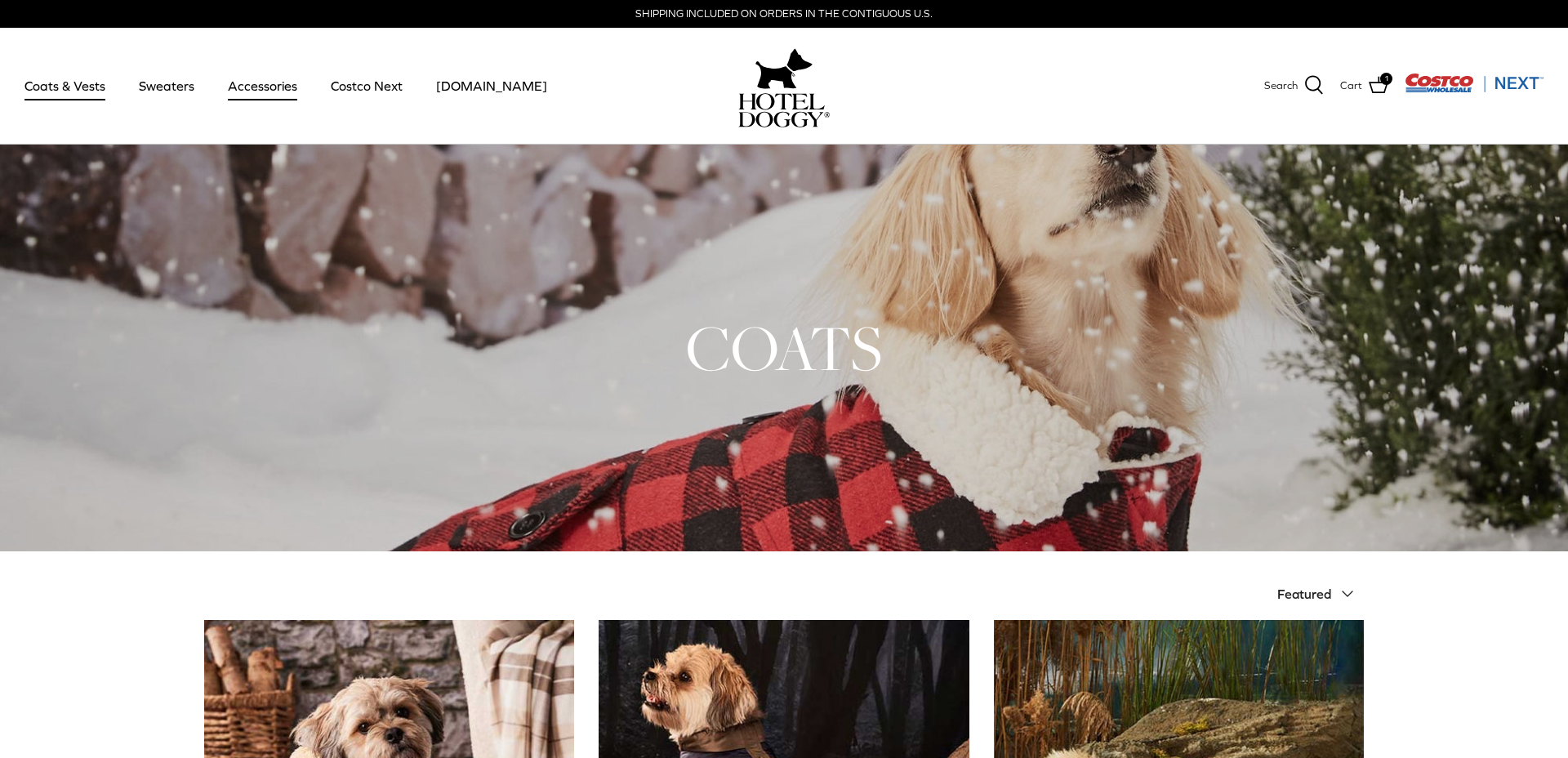
click at [280, 80] on link "Accessories" at bounding box center [262, 85] width 99 height 55
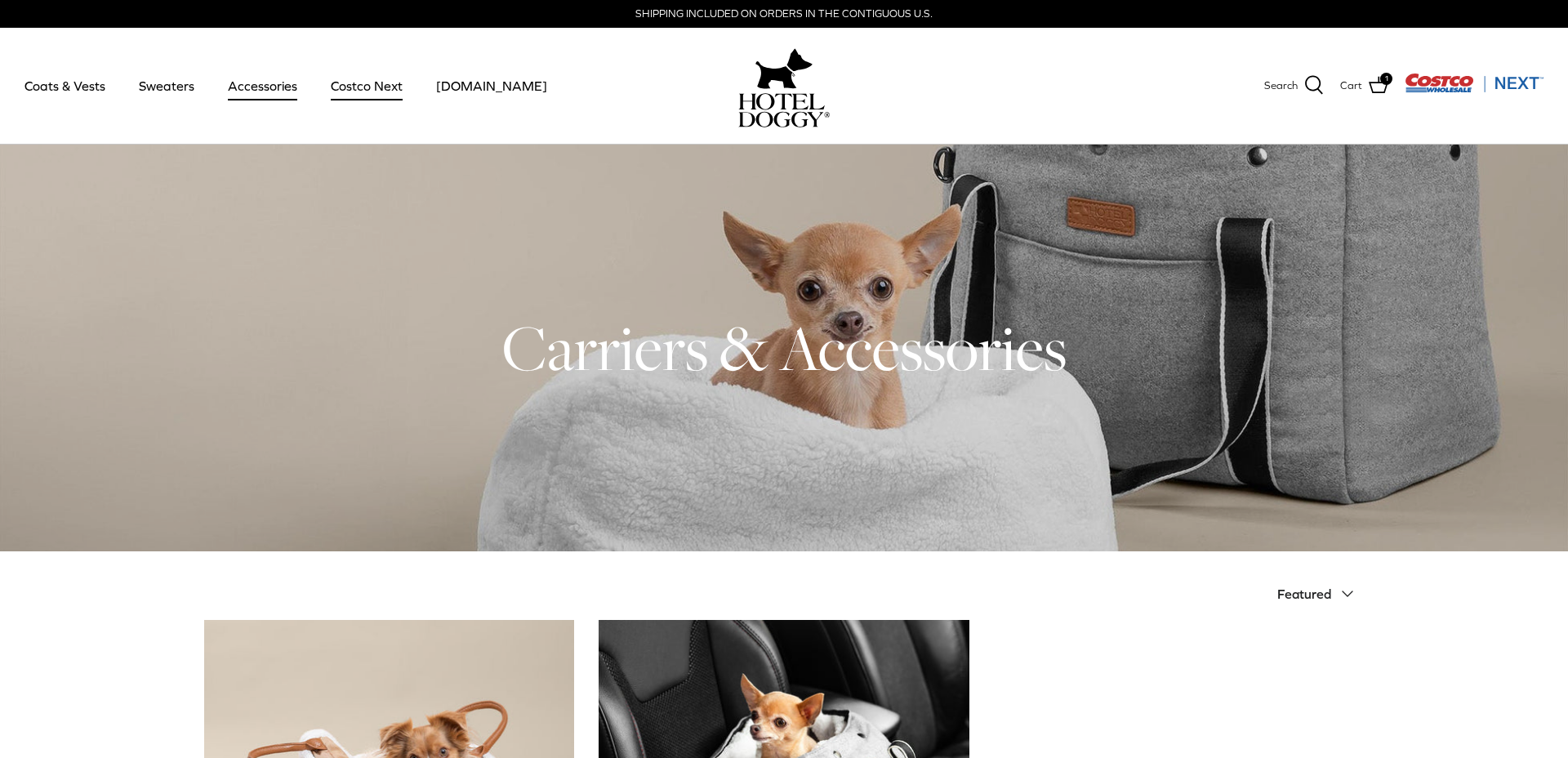
click at [362, 90] on link "Costco Next" at bounding box center [366, 85] width 101 height 55
click at [1373, 81] on icon at bounding box center [1378, 85] width 19 height 17
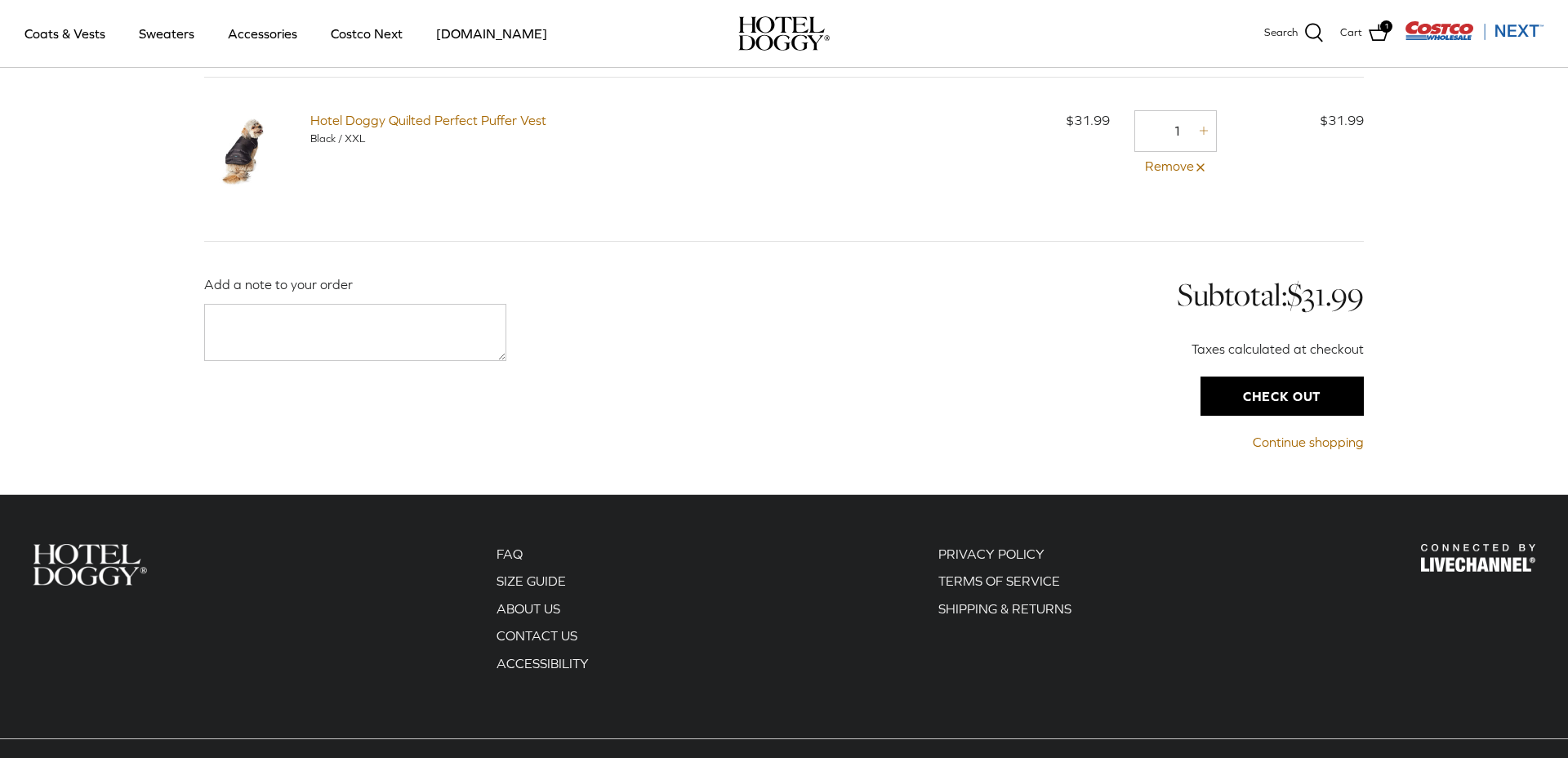
scroll to position [124, 0]
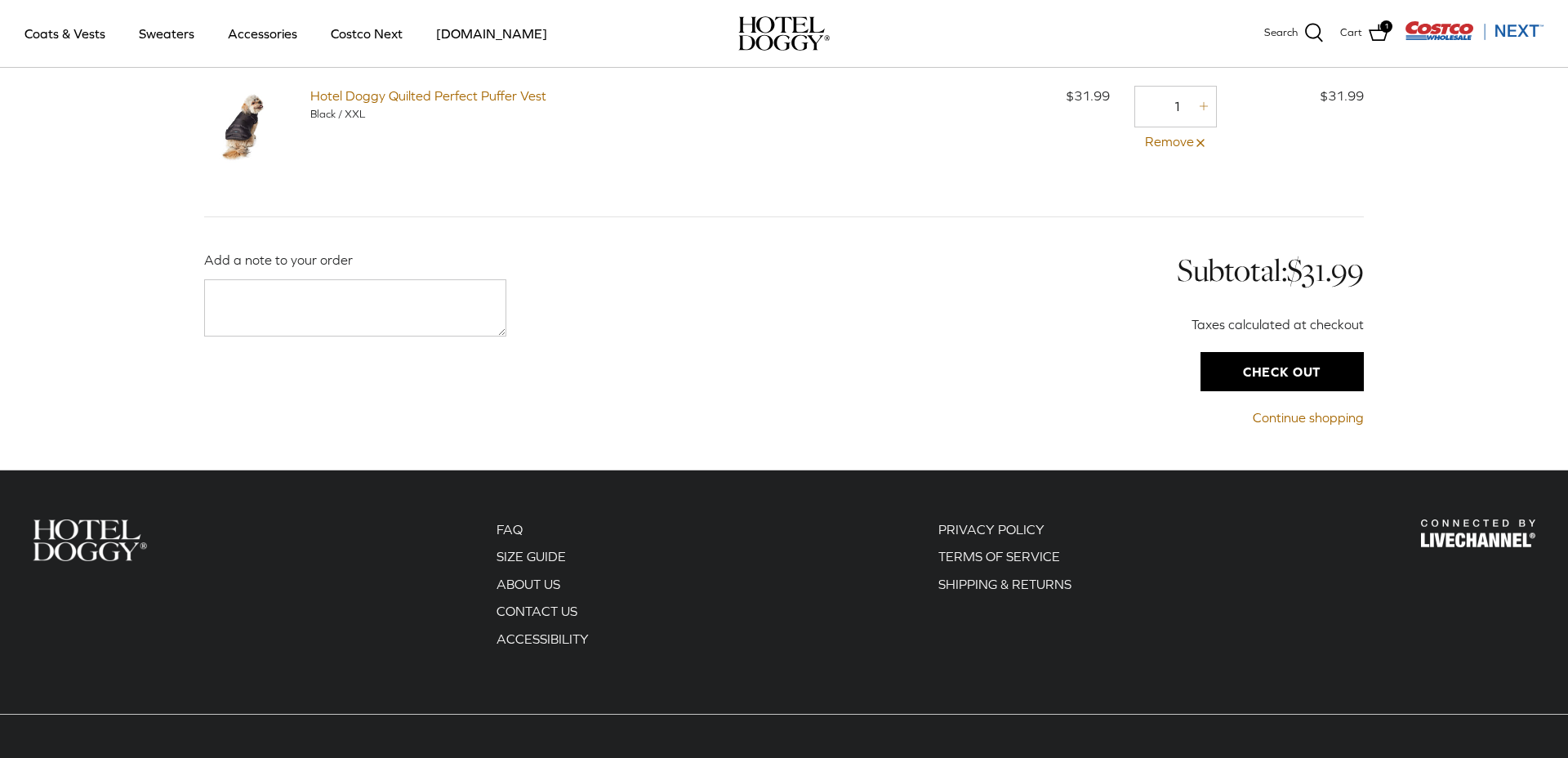
click at [1280, 362] on input "Check out" at bounding box center [1282, 371] width 164 height 39
click at [359, 96] on link "Hotel Doggy Quilted Perfect Puffer Vest" at bounding box center [429, 95] width 236 height 15
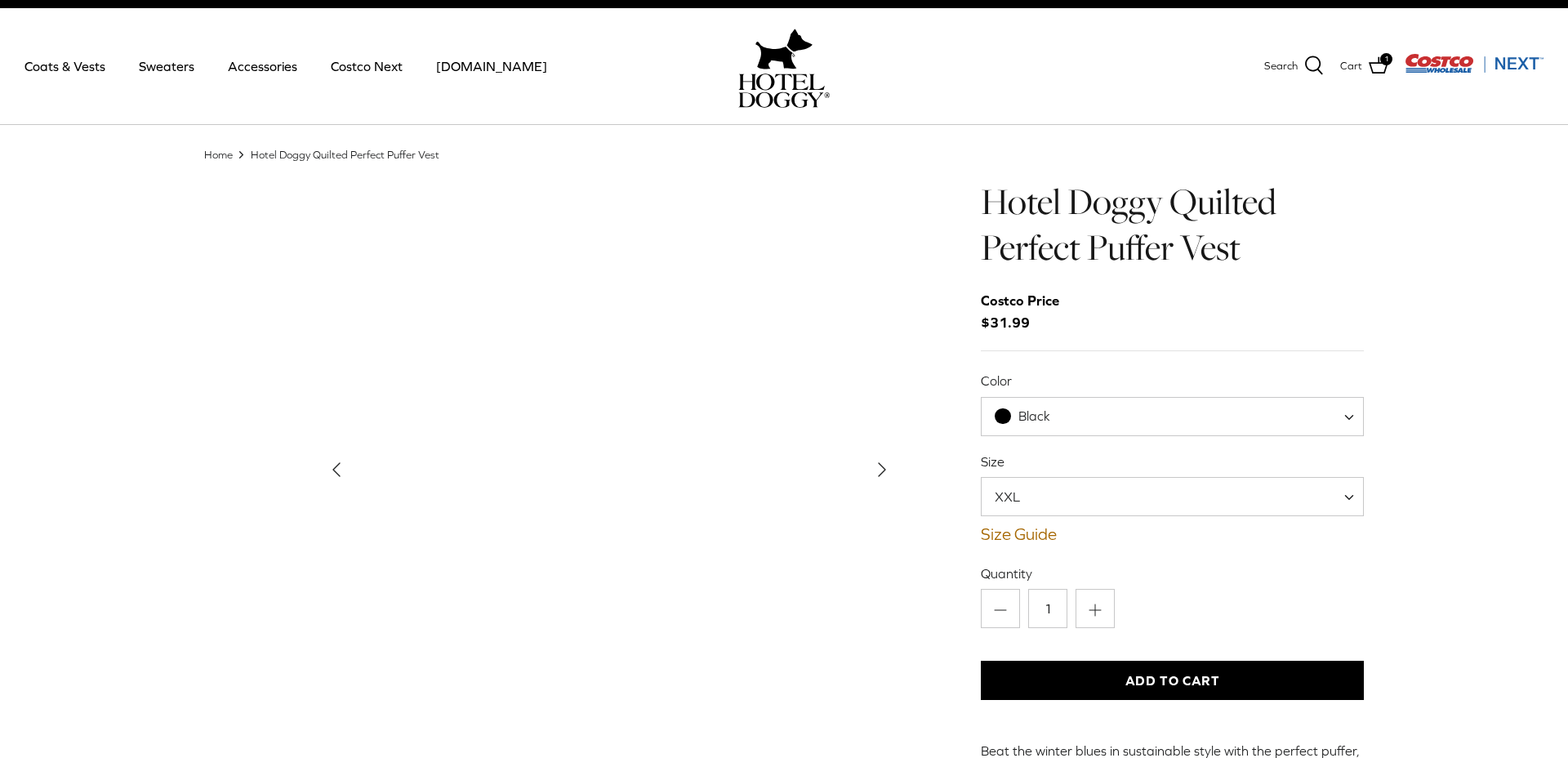
scroll to position [3, 0]
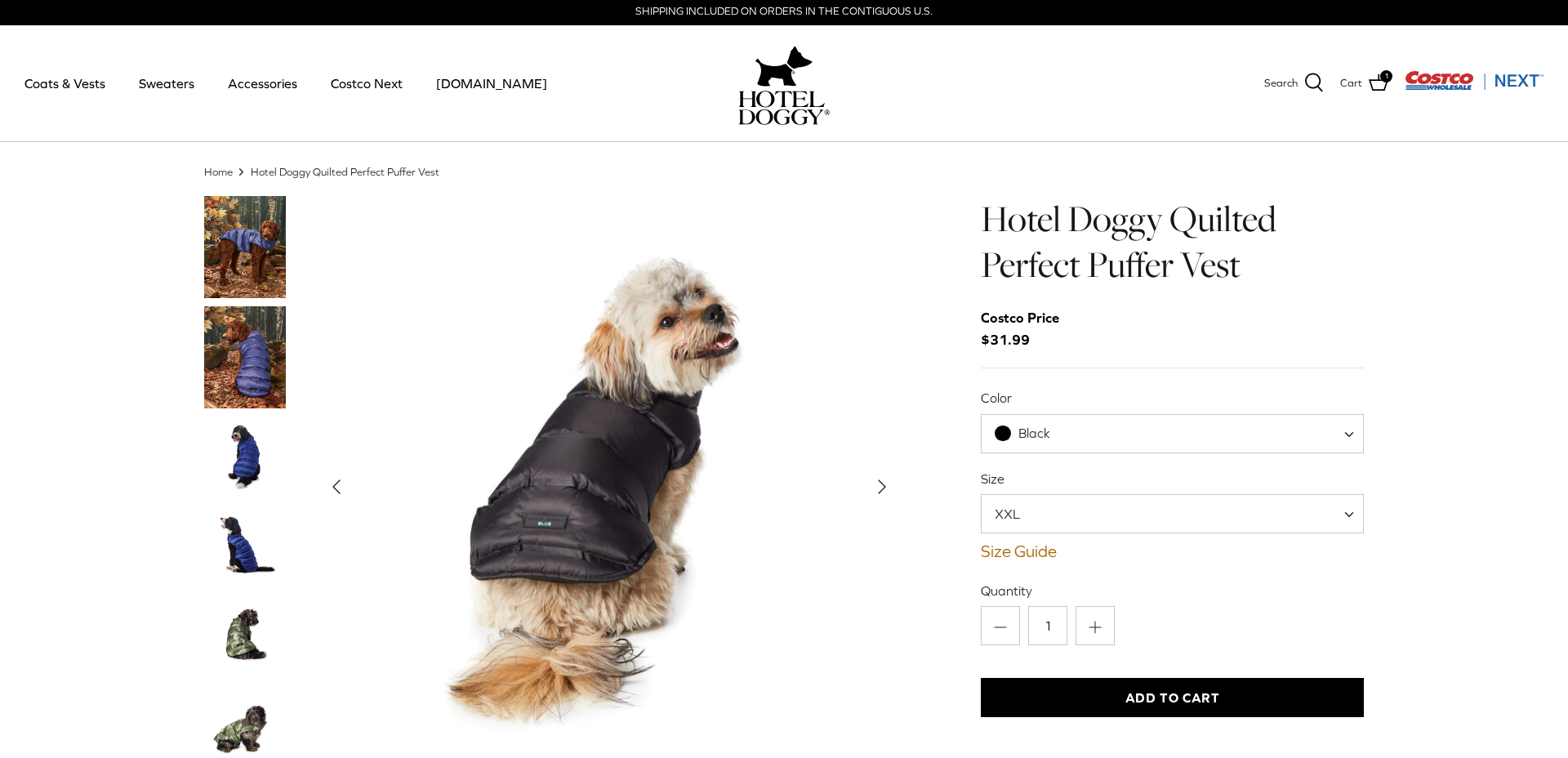
click at [243, 541] on img "Thumbnail Link" at bounding box center [244, 546] width 81 height 81
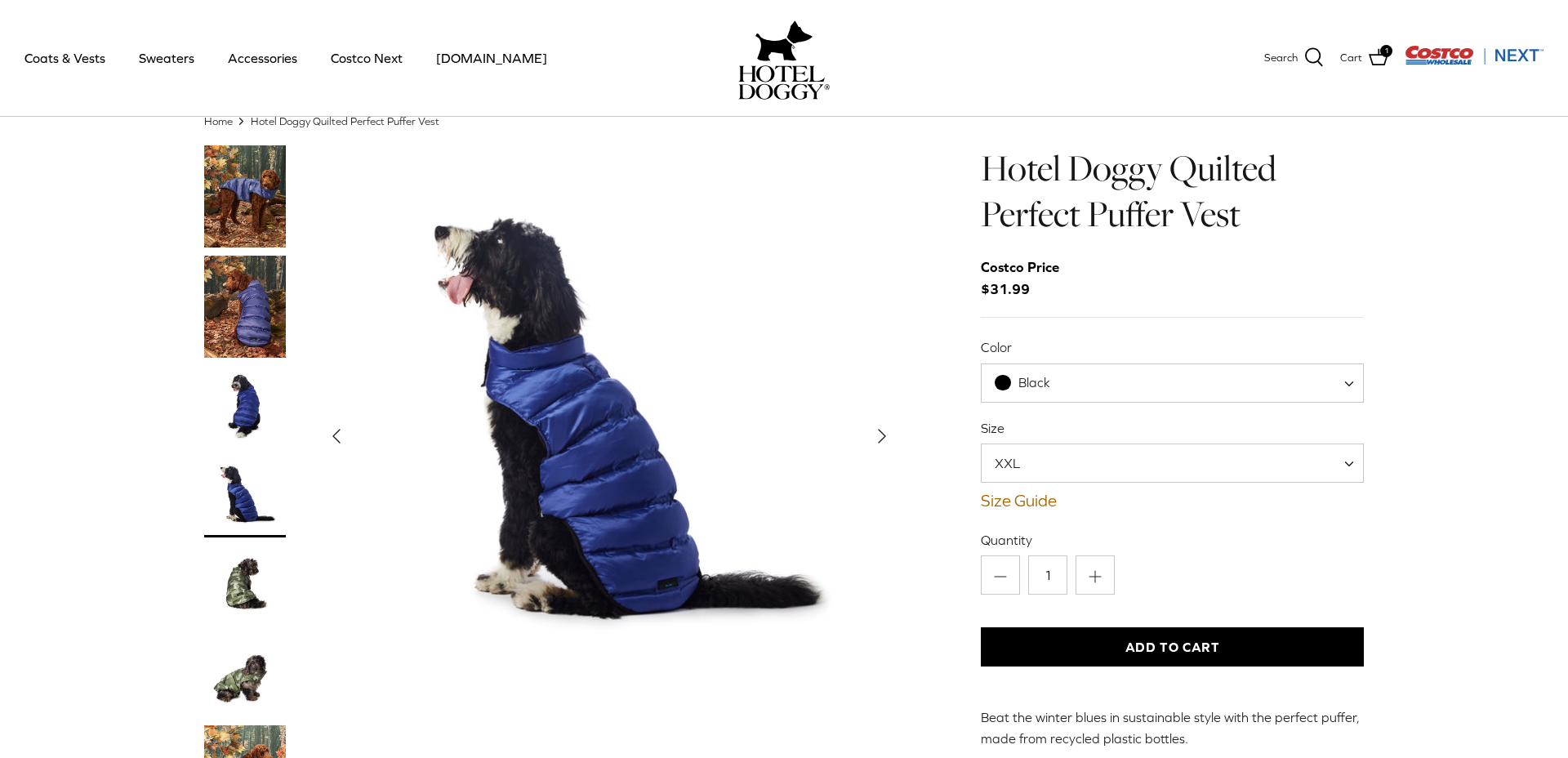
scroll to position [0, 0]
